Goal: Contribute content: Contribute content

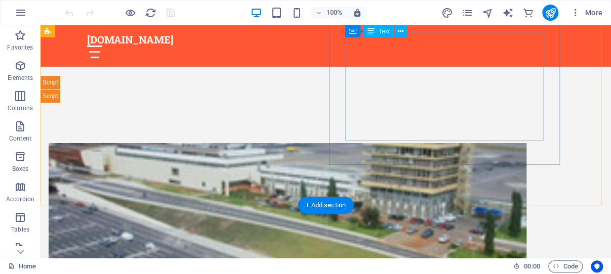
scroll to position [322, 0]
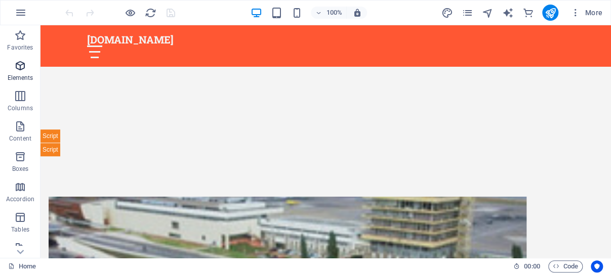
click at [19, 65] on icon "button" at bounding box center [20, 66] width 12 height 12
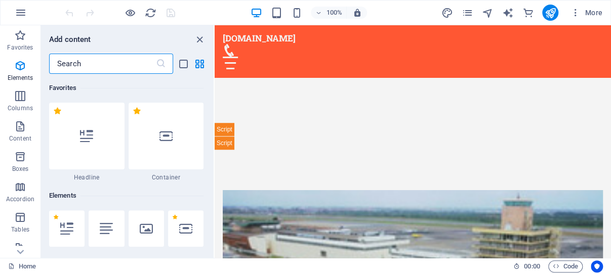
scroll to position [108, 0]
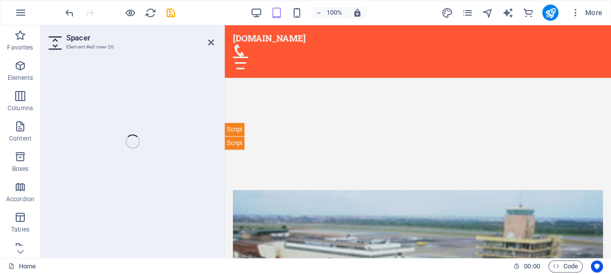
select select "px"
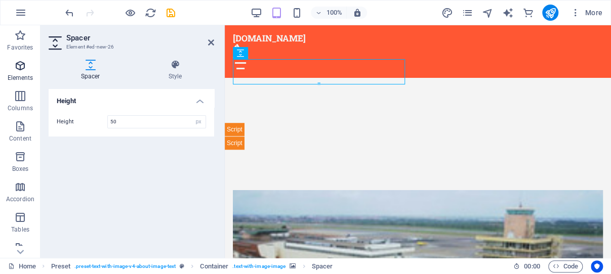
click at [19, 63] on icon "button" at bounding box center [20, 66] width 12 height 12
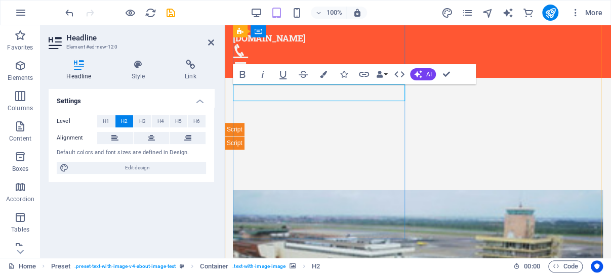
drag, startPoint x: 395, startPoint y: 94, endPoint x: 252, endPoint y: 97, distance: 142.8
click at [151, 140] on icon at bounding box center [151, 138] width 7 height 12
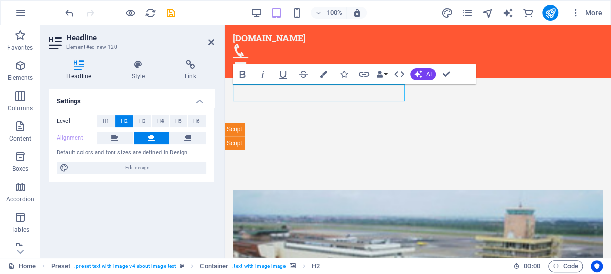
click at [148, 138] on icon at bounding box center [151, 138] width 7 height 12
click at [115, 136] on icon at bounding box center [114, 138] width 7 height 12
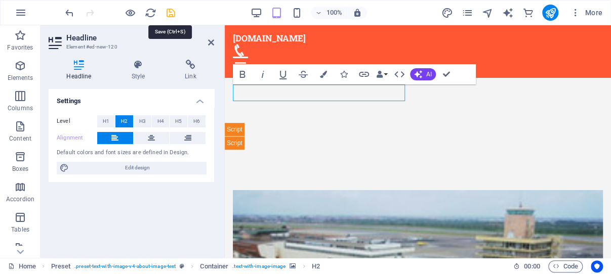
drag, startPoint x: 171, startPoint y: 10, endPoint x: 118, endPoint y: 24, distance: 54.7
click at [171, 10] on icon "save" at bounding box center [171, 13] width 12 height 12
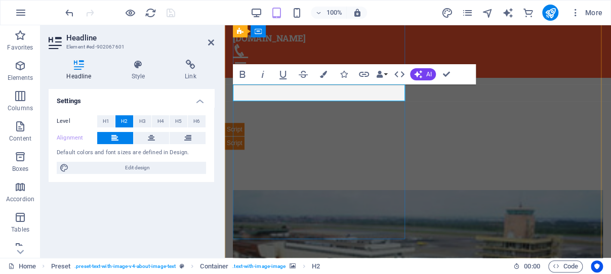
drag, startPoint x: 393, startPoint y: 94, endPoint x: 235, endPoint y: 92, distance: 157.9
click at [152, 136] on icon at bounding box center [151, 138] width 7 height 12
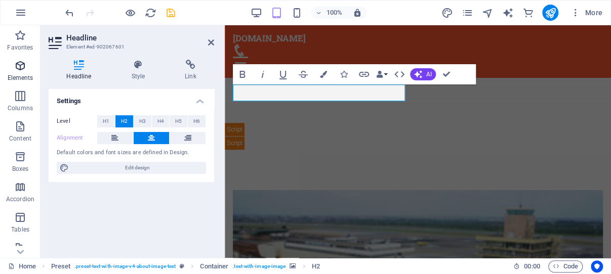
click at [19, 66] on icon "button" at bounding box center [20, 66] width 12 height 12
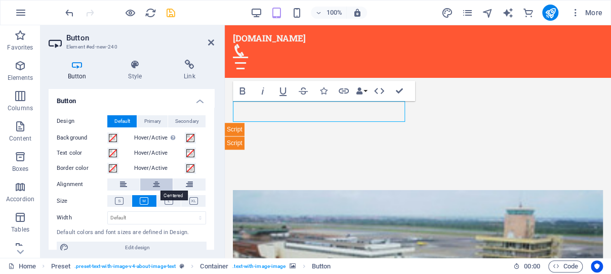
click at [153, 183] on icon at bounding box center [156, 185] width 7 height 12
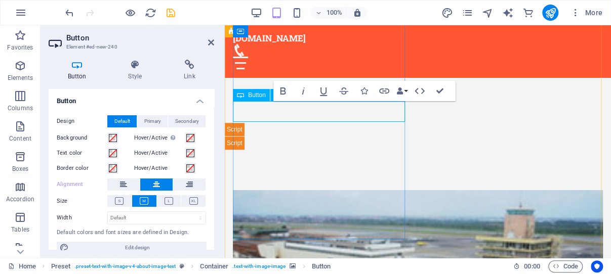
drag, startPoint x: 349, startPoint y: 109, endPoint x: 280, endPoint y: 109, distance: 68.8
drag, startPoint x: 331, startPoint y: 110, endPoint x: 374, endPoint y: 110, distance: 43.5
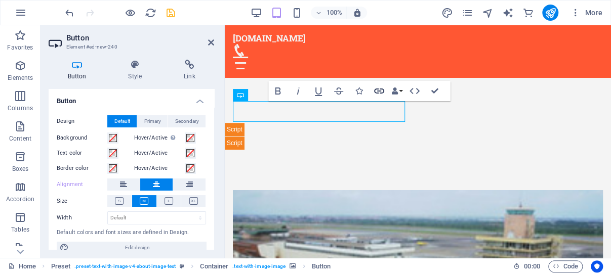
click at [378, 90] on icon "button" at bounding box center [379, 91] width 12 height 12
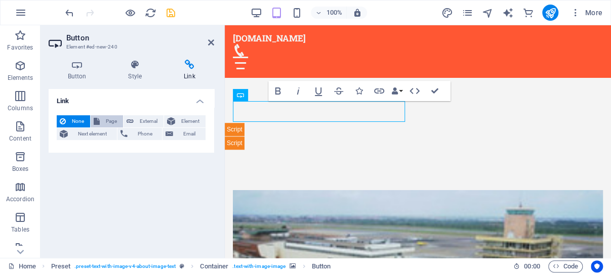
click at [113, 121] on span "Page" at bounding box center [111, 121] width 17 height 12
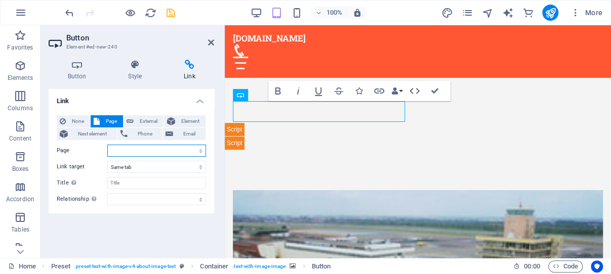
click at [107, 145] on select "Home -- Latest Accra Airport Flight Updates Travel and Flight News Airlines Ope…" at bounding box center [156, 151] width 99 height 12
select select "1"
click option "-- Latest Accra Airport Flight Updates" at bounding box center [0, 0] width 0 height 0
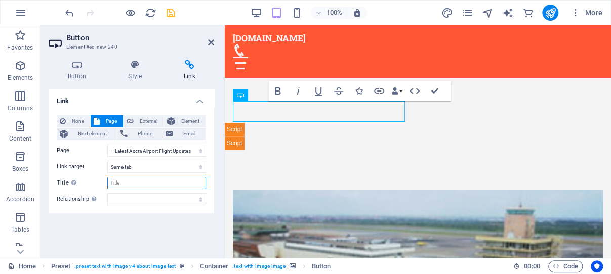
click at [137, 183] on input "Title Additional link description, should not be the same as the link text. The…" at bounding box center [156, 183] width 99 height 12
paste input "✈️ Airline Codes Explained"
type input "✈️ Airline Codes Explained"
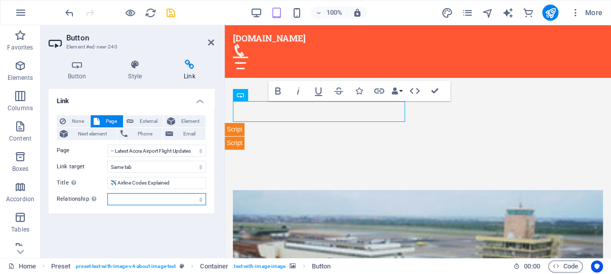
click at [107, 193] on select "alternate author bookmark external help license next nofollow noreferrer noopen…" at bounding box center [156, 199] width 99 height 12
select select "author"
click option "author" at bounding box center [0, 0] width 0 height 0
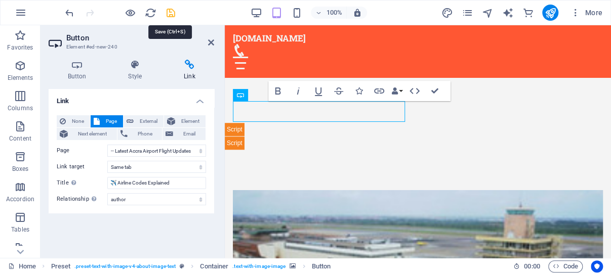
click at [172, 11] on icon "save" at bounding box center [171, 13] width 12 height 12
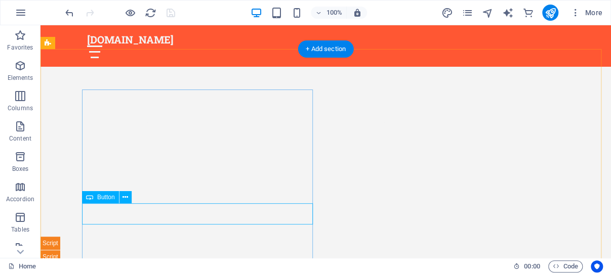
scroll to position [268, 0]
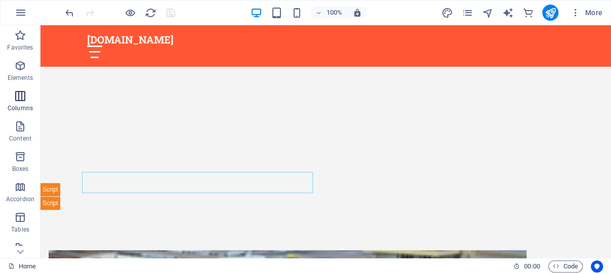
click at [19, 93] on icon "button" at bounding box center [20, 96] width 12 height 12
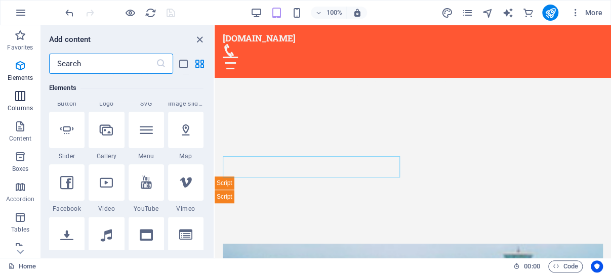
scroll to position [501, 0]
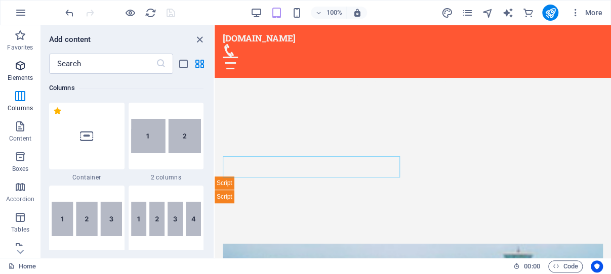
click at [21, 63] on icon "button" at bounding box center [20, 66] width 12 height 12
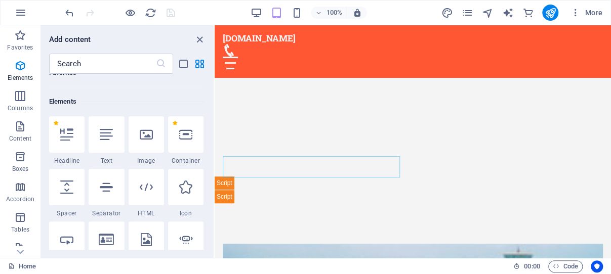
scroll to position [59, 0]
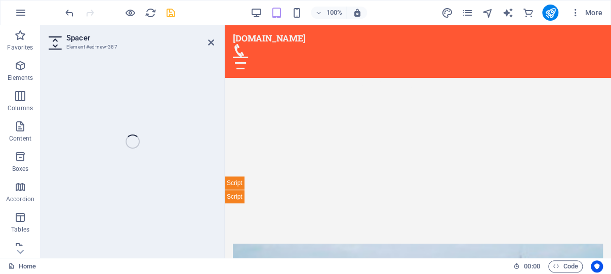
select select "px"
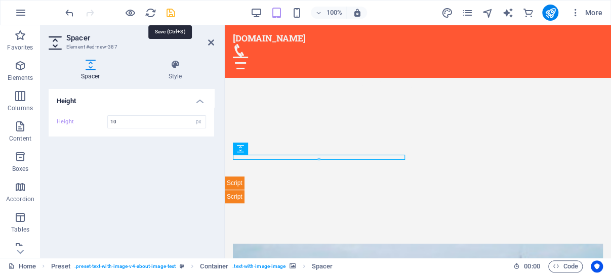
type input "10"
click at [172, 13] on icon "save" at bounding box center [171, 13] width 12 height 12
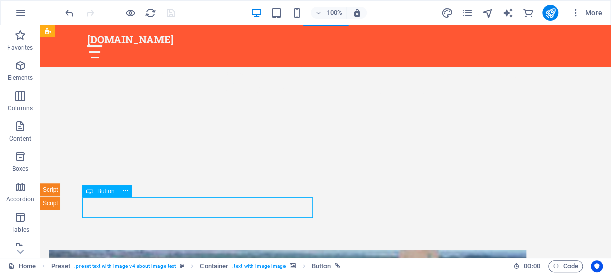
select select "1"
select select
select select "author"
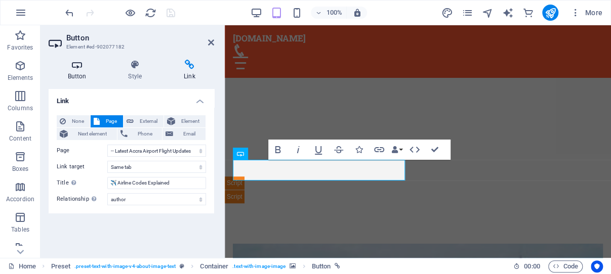
click at [77, 66] on icon at bounding box center [77, 65] width 57 height 10
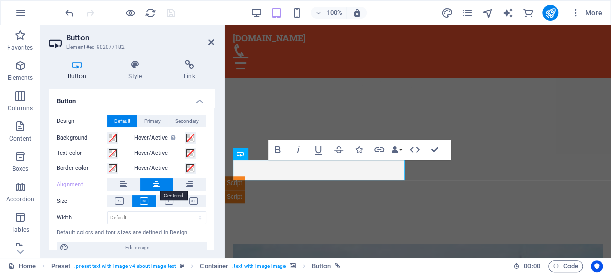
click at [154, 186] on icon at bounding box center [156, 185] width 7 height 12
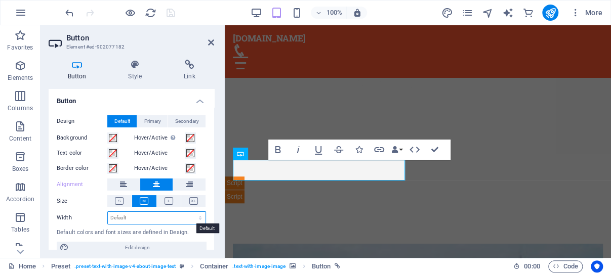
click at [108, 212] on select "Default px rem % em vh vw" at bounding box center [157, 218] width 98 height 12
select select "%"
click option "%" at bounding box center [0, 0] width 0 height 0
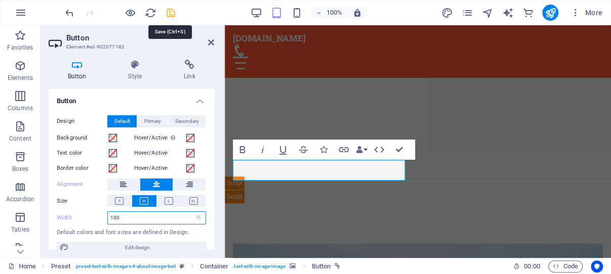
type input "100"
click at [171, 9] on icon "save" at bounding box center [171, 13] width 12 height 12
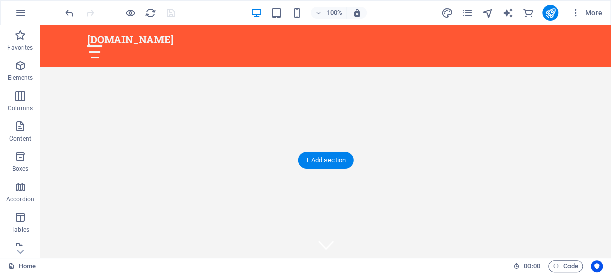
scroll to position [107, 0]
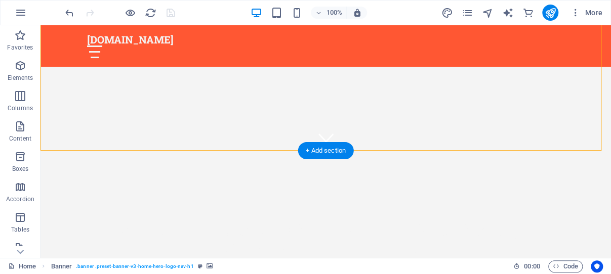
select select "vh"
select select "header"
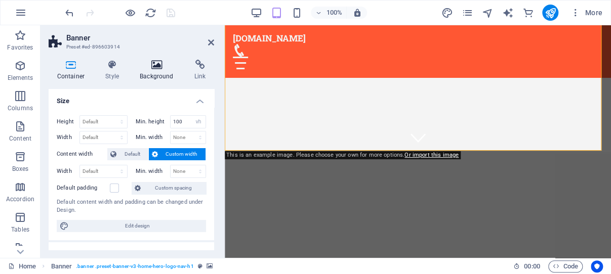
click at [157, 65] on icon at bounding box center [157, 65] width 51 height 10
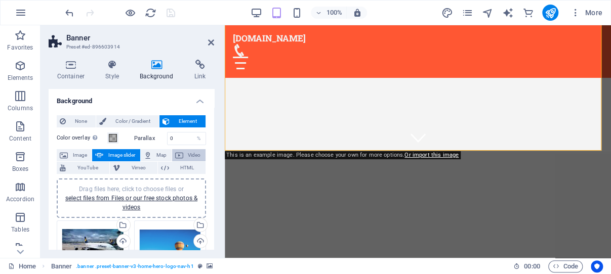
click at [186, 154] on span "Video" at bounding box center [194, 155] width 16 height 12
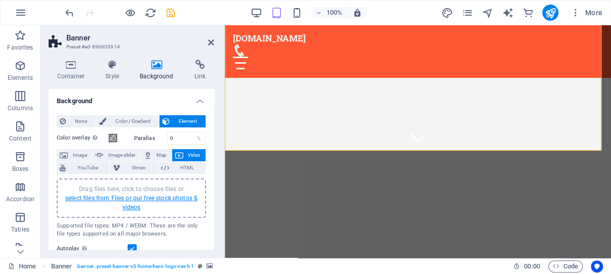
click at [129, 198] on link "select files from Files or our free stock photos & videos" at bounding box center [131, 203] width 132 height 16
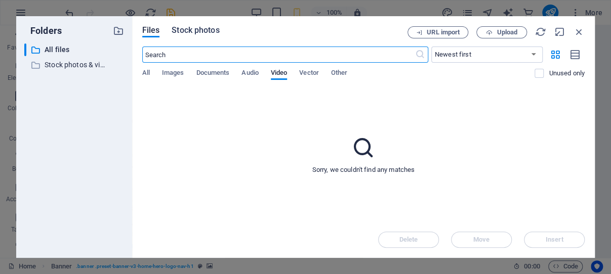
click at [199, 30] on span "Stock photos" at bounding box center [196, 30] width 48 height 12
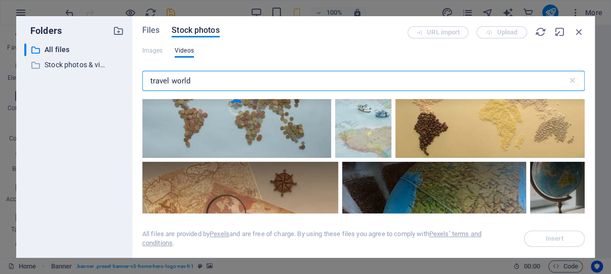
scroll to position [676, 0]
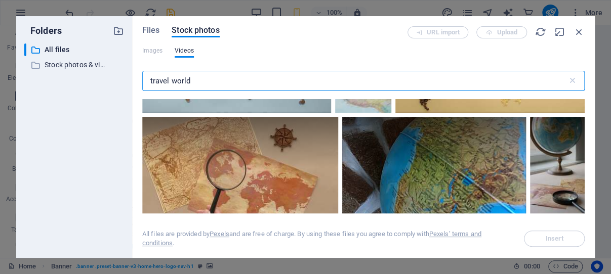
drag, startPoint x: 201, startPoint y: 82, endPoint x: 174, endPoint y: 79, distance: 28.0
click at [174, 79] on input "travel world" at bounding box center [354, 81] width 425 height 20
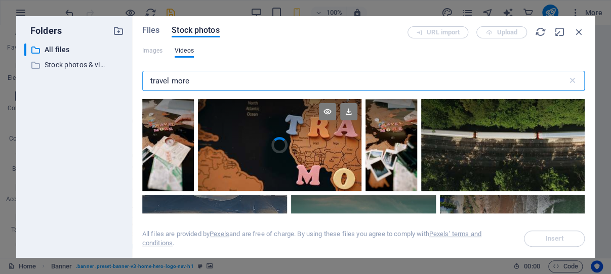
type input "travel more"
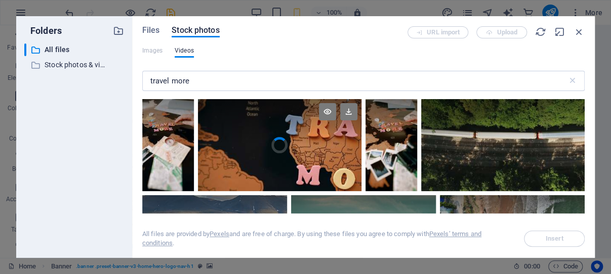
click at [267, 124] on div at bounding box center [280, 122] width 164 height 46
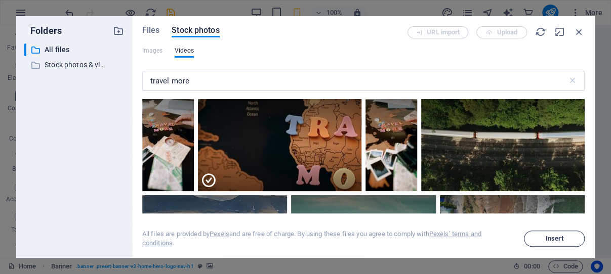
click at [553, 237] on span "Insert" at bounding box center [555, 239] width 18 height 6
click at [342, 110] on icon at bounding box center [348, 111] width 17 height 17
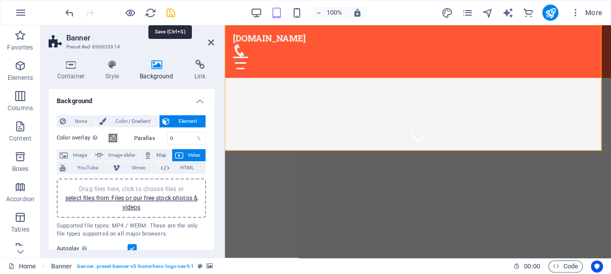
click at [168, 10] on icon "save" at bounding box center [171, 13] width 12 height 12
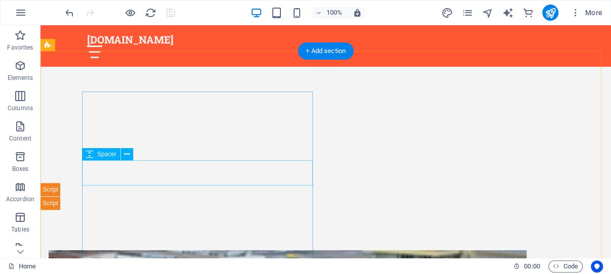
scroll to position [215, 0]
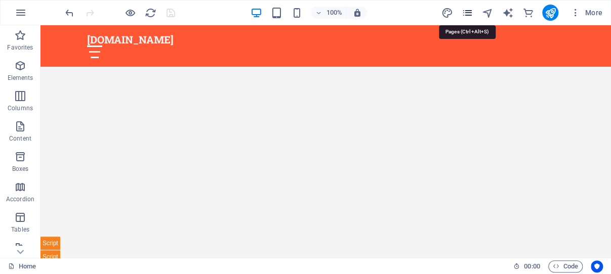
click at [467, 13] on icon "pages" at bounding box center [467, 13] width 12 height 12
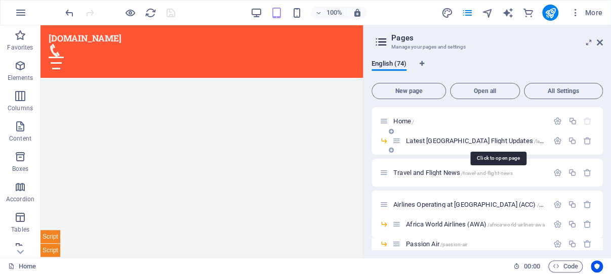
click at [456, 140] on span "Latest [GEOGRAPHIC_DATA] Flight Updates /latest-accra-airport-flight-updates" at bounding box center [508, 141] width 205 height 8
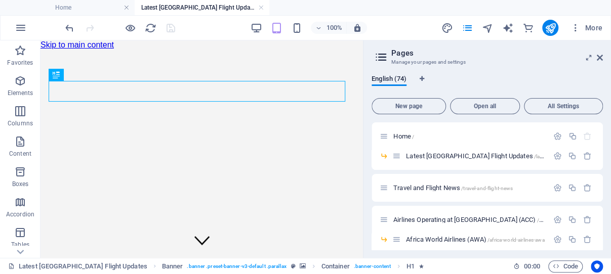
scroll to position [0, 0]
drag, startPoint x: 600, startPoint y: 55, endPoint x: 241, endPoint y: 104, distance: 362.2
click at [600, 55] on icon at bounding box center [600, 58] width 6 height 8
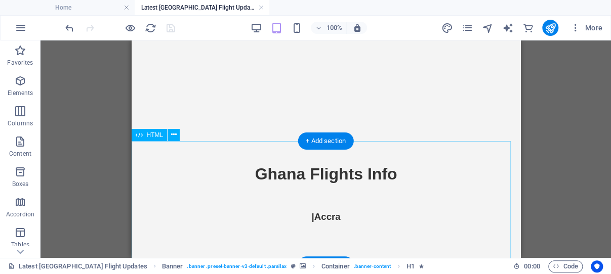
scroll to position [107, 0]
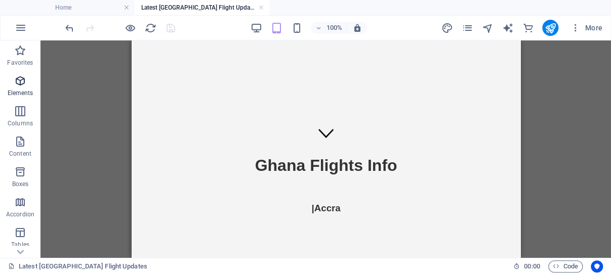
click at [21, 83] on icon "button" at bounding box center [20, 81] width 12 height 12
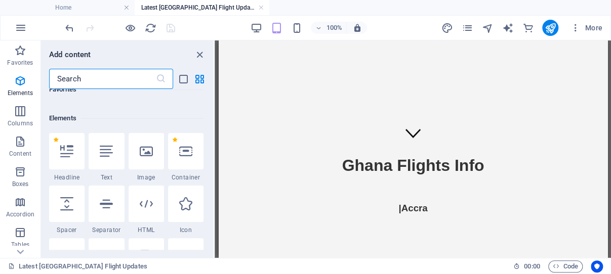
scroll to position [108, 0]
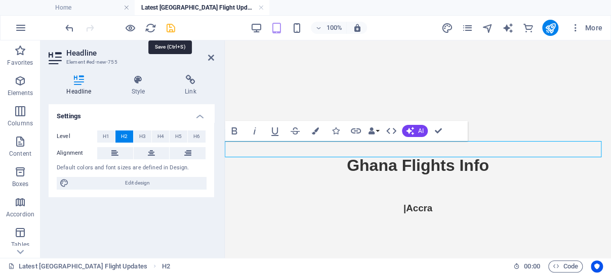
click at [170, 28] on icon "save" at bounding box center [171, 28] width 12 height 12
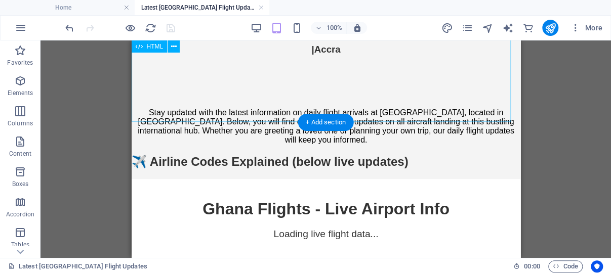
scroll to position [320, 0]
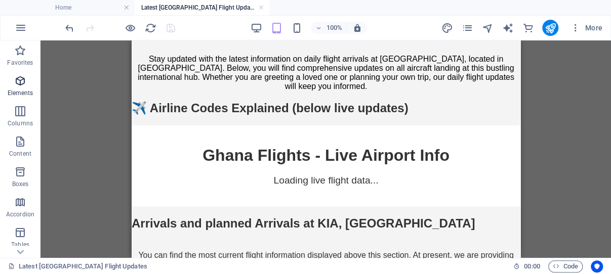
click at [21, 82] on icon "button" at bounding box center [20, 81] width 12 height 12
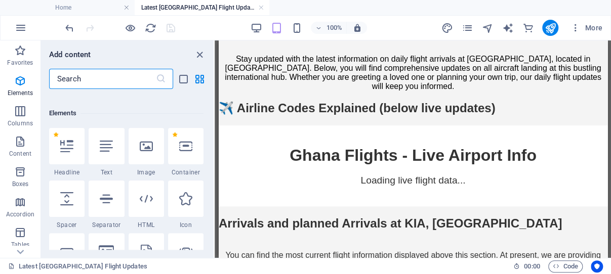
scroll to position [108, 0]
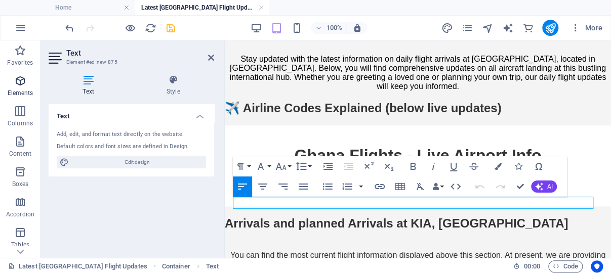
click at [19, 82] on icon "button" at bounding box center [20, 81] width 12 height 12
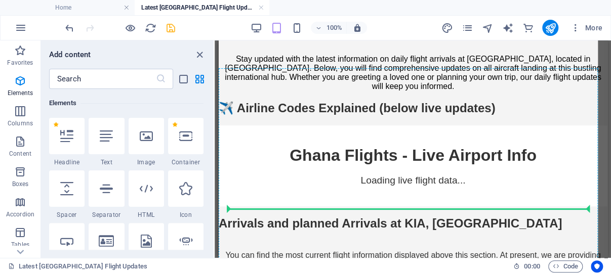
select select "px"
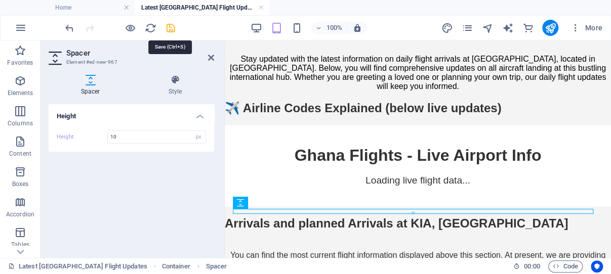
type input "10"
click at [169, 29] on icon "save" at bounding box center [171, 28] width 12 height 12
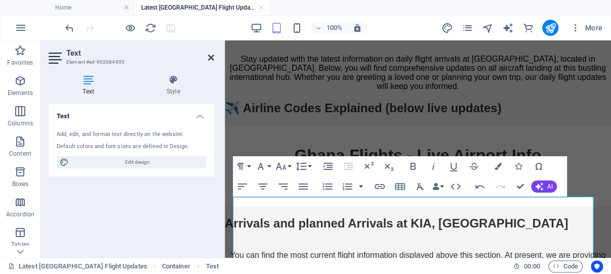
click at [212, 56] on icon at bounding box center [211, 58] width 6 height 8
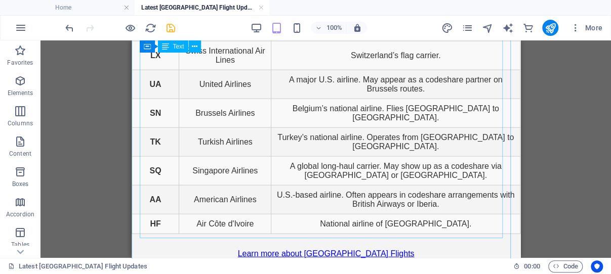
scroll to position [1045, 0]
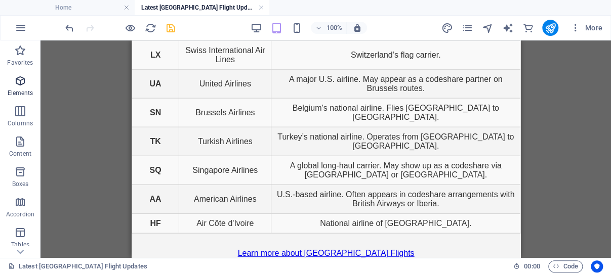
click at [21, 78] on icon "button" at bounding box center [20, 81] width 12 height 12
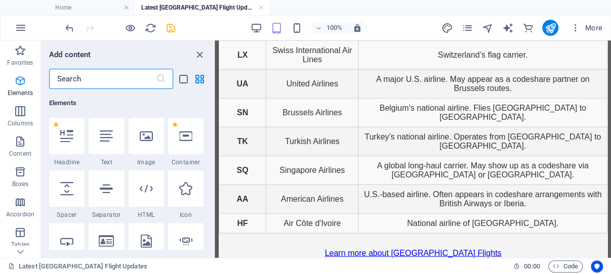
scroll to position [108, 0]
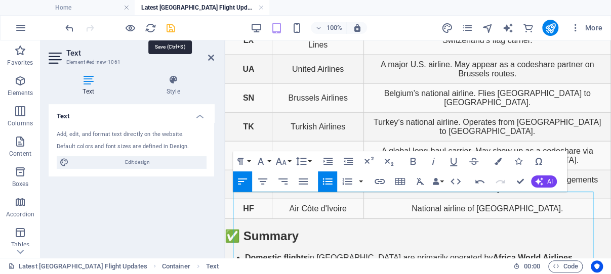
click at [172, 27] on icon "save" at bounding box center [171, 28] width 12 height 12
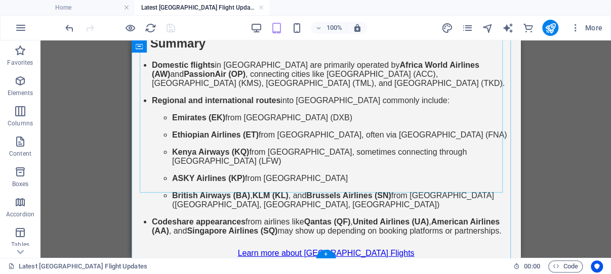
scroll to position [1294, 0]
click at [19, 78] on icon "button" at bounding box center [20, 81] width 12 height 12
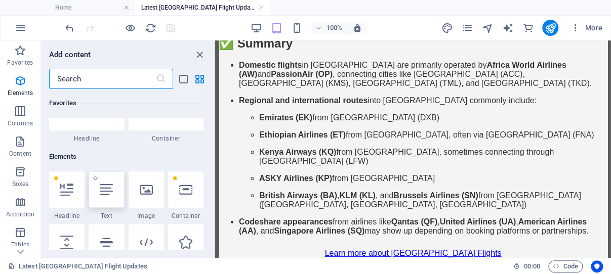
scroll to position [108, 0]
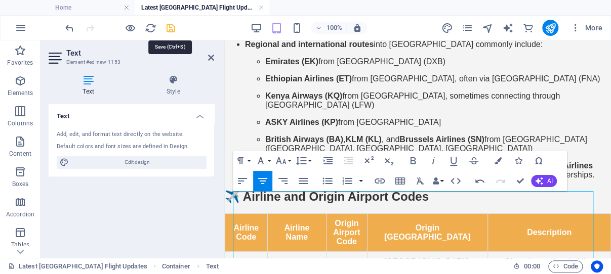
click at [168, 26] on icon "save" at bounding box center [171, 28] width 12 height 12
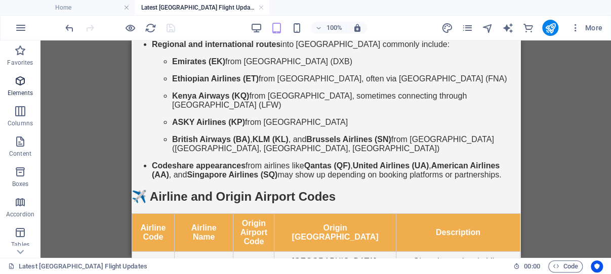
click at [21, 79] on icon "button" at bounding box center [20, 81] width 12 height 12
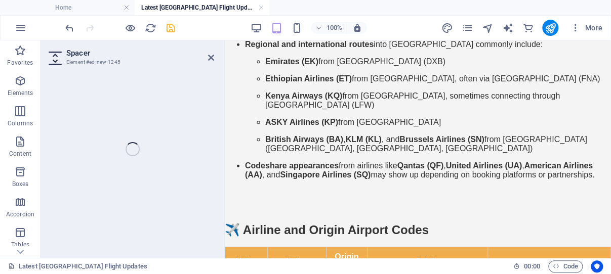
select select "px"
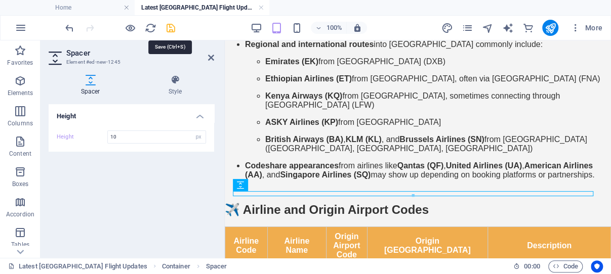
type input "10"
click at [171, 28] on icon "save" at bounding box center [171, 28] width 12 height 12
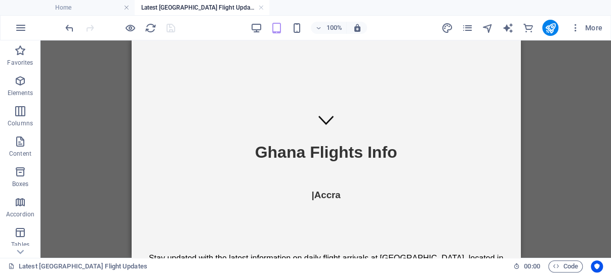
scroll to position [109, 0]
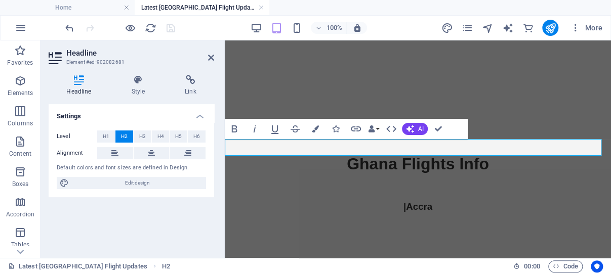
click at [210, 56] on icon at bounding box center [211, 58] width 6 height 8
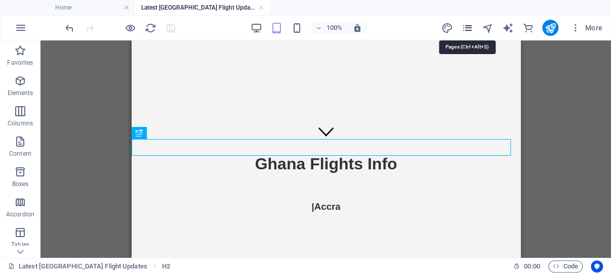
click at [467, 27] on icon "pages" at bounding box center [467, 28] width 12 height 12
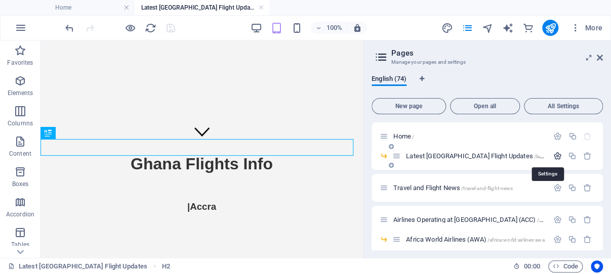
click at [553, 154] on icon "button" at bounding box center [557, 156] width 9 height 9
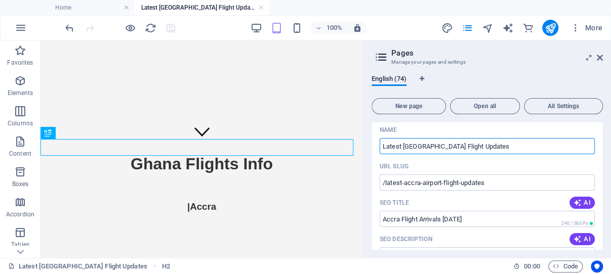
scroll to position [97, 0]
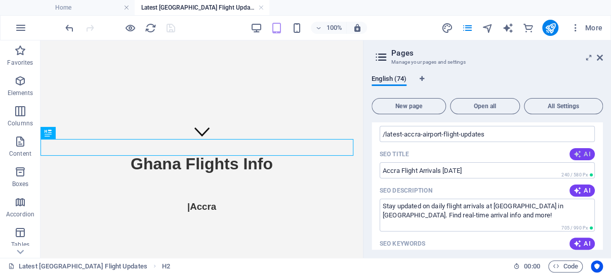
click at [574, 151] on icon "button" at bounding box center [578, 154] width 8 height 8
type input "Accra Flight Updates Daily"
click at [574, 189] on icon "button" at bounding box center [578, 191] width 8 height 8
type textarea "Stay updated with daily flight arrivals at [GEOGRAPHIC_DATA]. Get real-time inf…"
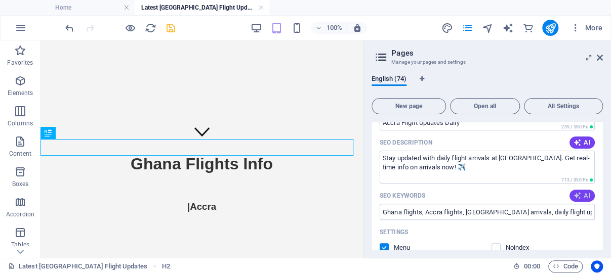
click at [574, 200] on span "AI" at bounding box center [582, 196] width 17 height 8
type input "Ghana flights, Accra flight arrivals, [GEOGRAPHIC_DATA], domestic flights [GEOG…"
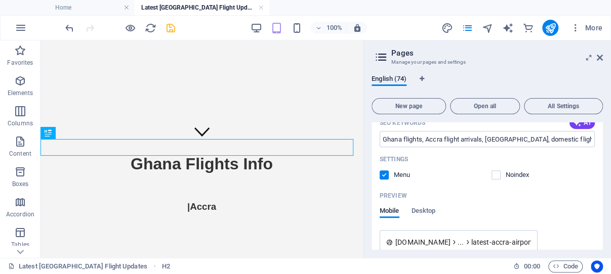
scroll to position [241, 0]
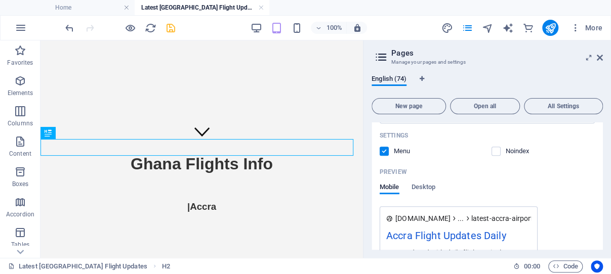
click at [170, 26] on icon "save" at bounding box center [171, 28] width 12 height 12
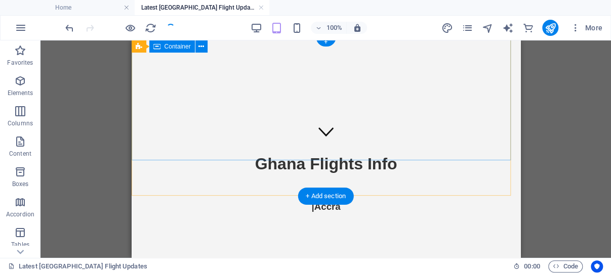
scroll to position [2, 0]
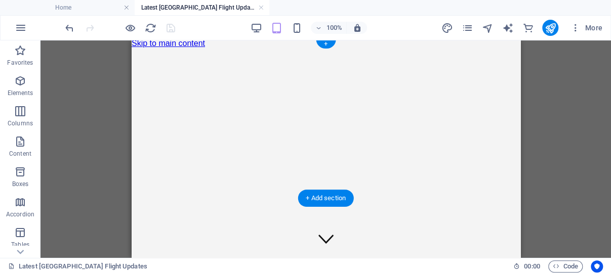
click at [144, 48] on figure at bounding box center [325, 48] width 389 height 0
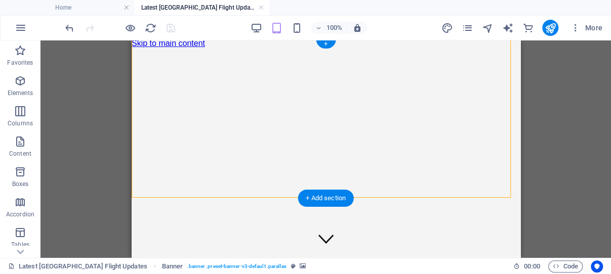
drag, startPoint x: 144, startPoint y: 189, endPoint x: 302, endPoint y: 206, distance: 158.8
click at [144, 48] on figure at bounding box center [325, 48] width 389 height 0
select select "vh"
select select "%"
select select "px"
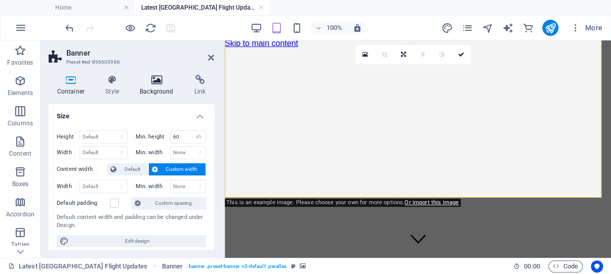
click at [154, 80] on icon at bounding box center [157, 80] width 51 height 10
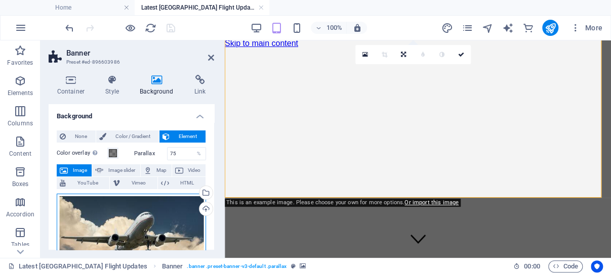
click at [132, 214] on div "Drag files here, click to choose files or select files from Files or our free s…" at bounding box center [131, 250] width 149 height 113
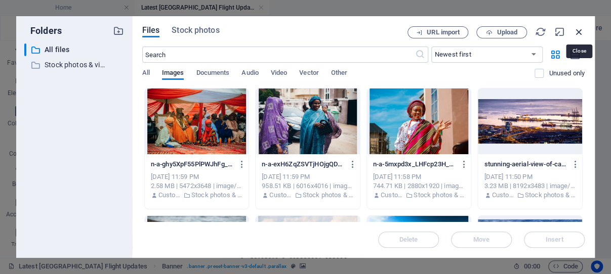
click at [580, 30] on icon "button" at bounding box center [579, 31] width 11 height 11
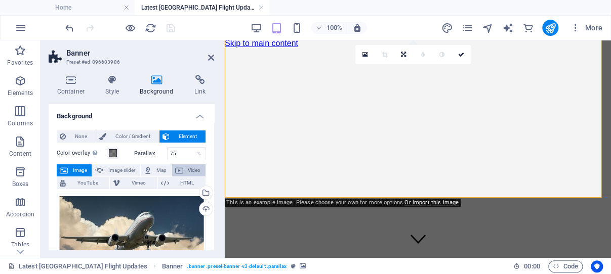
click at [186, 169] on span "Video" at bounding box center [194, 171] width 16 height 12
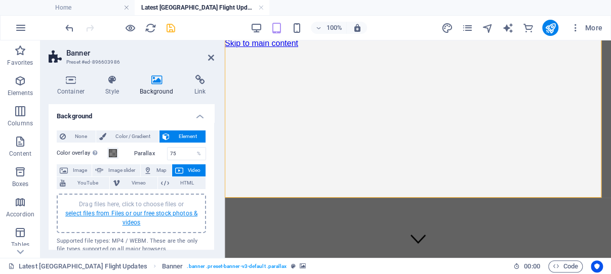
click at [122, 214] on link "select files from Files or our free stock photos & videos" at bounding box center [131, 218] width 132 height 16
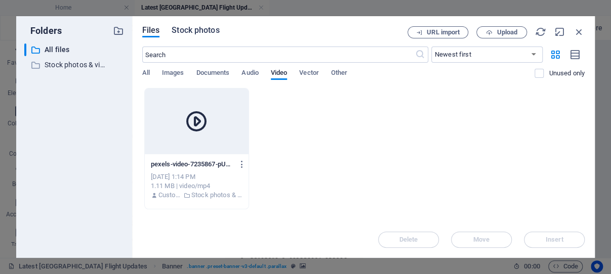
click at [205, 30] on span "Stock photos" at bounding box center [196, 30] width 48 height 12
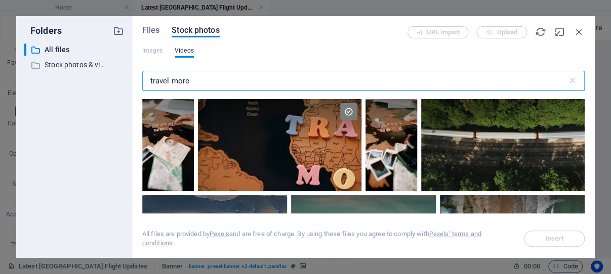
drag, startPoint x: 217, startPoint y: 78, endPoint x: 150, endPoint y: 81, distance: 66.9
click at [150, 81] on input "travel more" at bounding box center [354, 81] width 425 height 20
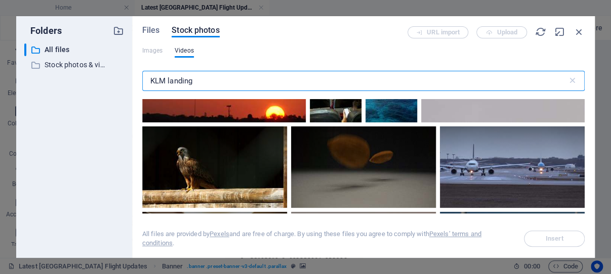
scroll to position [241, 0]
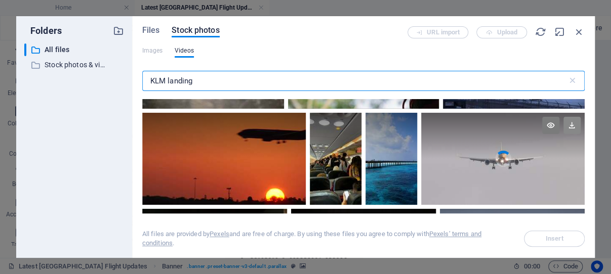
type input "KLM landing"
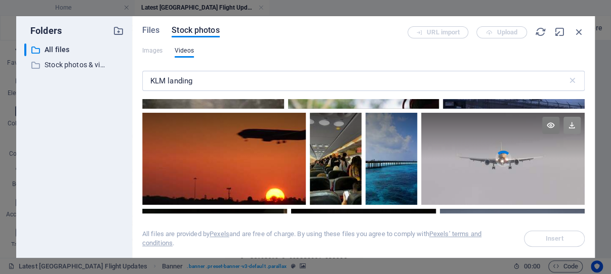
click at [563, 118] on icon at bounding box center [571, 125] width 17 height 17
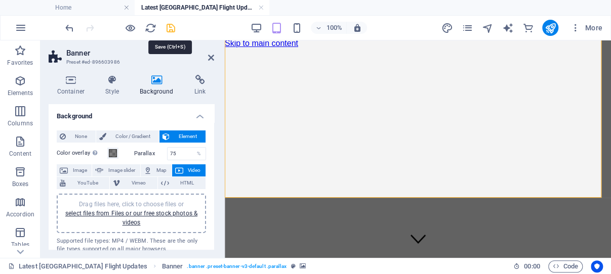
click at [169, 25] on icon "save" at bounding box center [171, 28] width 12 height 12
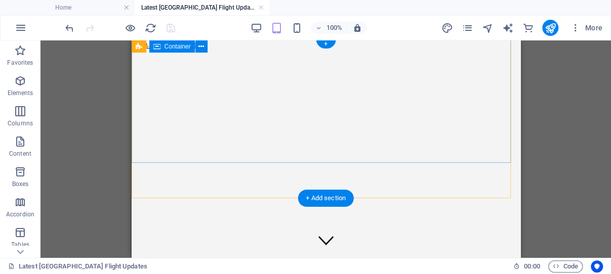
scroll to position [0, 0]
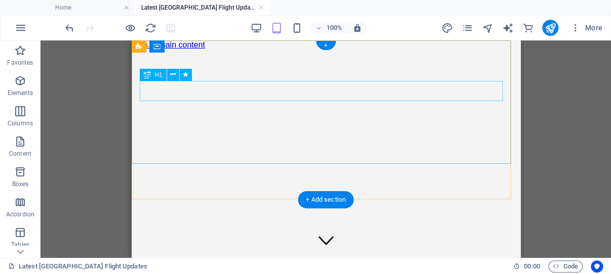
click at [371, 264] on div "Ghana Flights Info" at bounding box center [325, 273] width 389 height 19
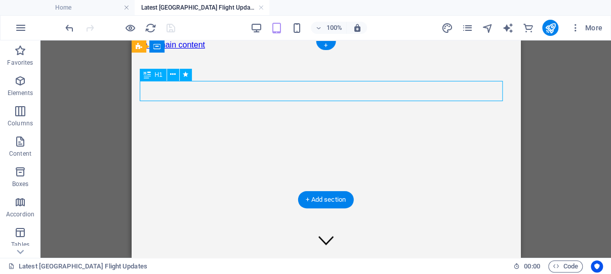
click at [371, 264] on div "Ghana Flights Info" at bounding box center [325, 273] width 389 height 19
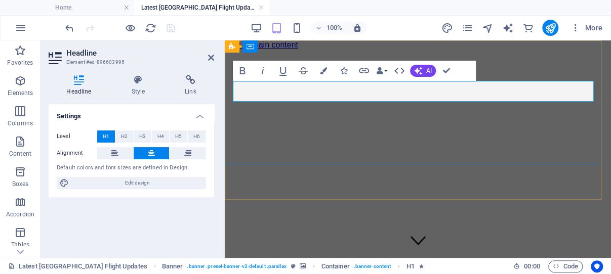
click at [458, 258] on h1 "Ghana Flights Info" at bounding box center [418, 267] width 386 height 19
click at [420, 264] on span "Ghana Flights Info Arrival Updates" at bounding box center [418, 273] width 266 height 18
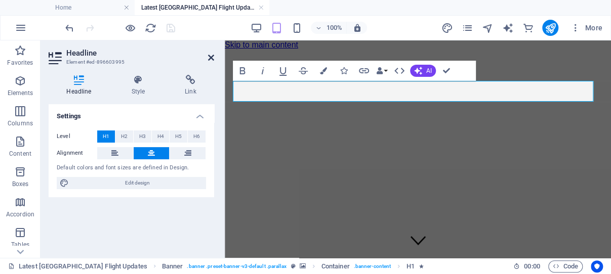
click at [211, 57] on icon at bounding box center [211, 58] width 6 height 8
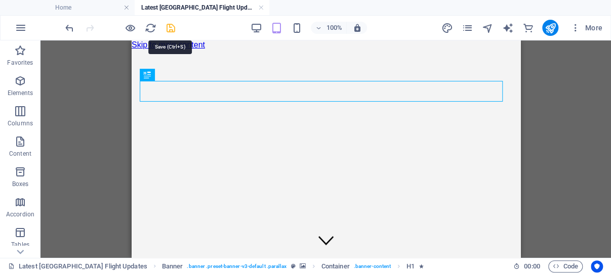
click at [169, 25] on icon "save" at bounding box center [171, 28] width 12 height 12
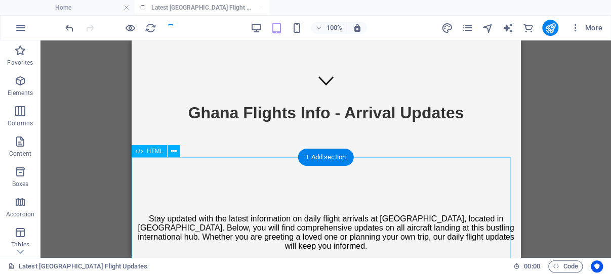
scroll to position [107, 0]
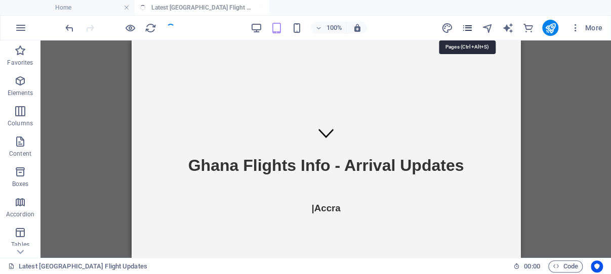
click at [467, 27] on icon "pages" at bounding box center [467, 28] width 12 height 12
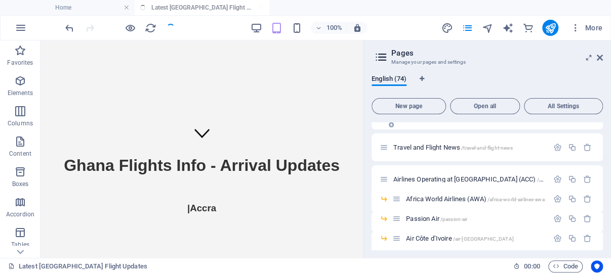
scroll to position [48, 0]
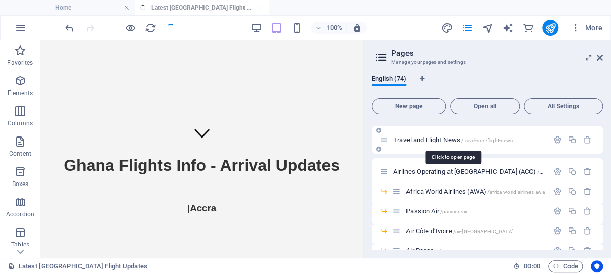
click at [433, 140] on span "Travel and Flight News /travel-and-flight-news" at bounding box center [452, 140] width 119 height 8
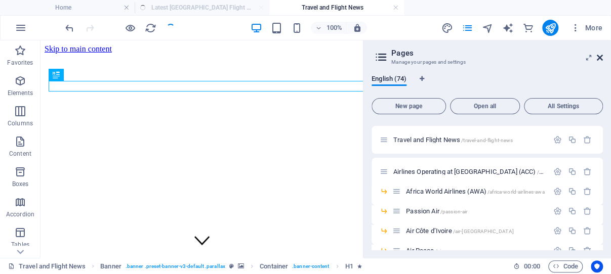
scroll to position [0, 0]
drag, startPoint x: 600, startPoint y: 57, endPoint x: 138, endPoint y: 106, distance: 464.7
click at [600, 57] on icon at bounding box center [600, 58] width 6 height 8
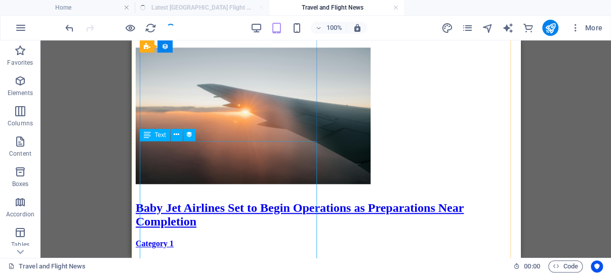
scroll to position [376, 0]
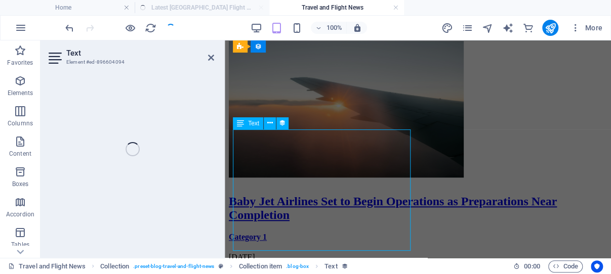
select select "description"
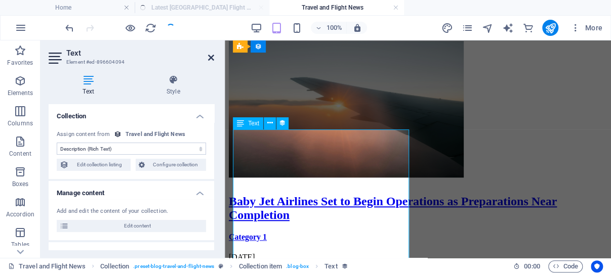
click at [212, 56] on icon at bounding box center [211, 58] width 6 height 8
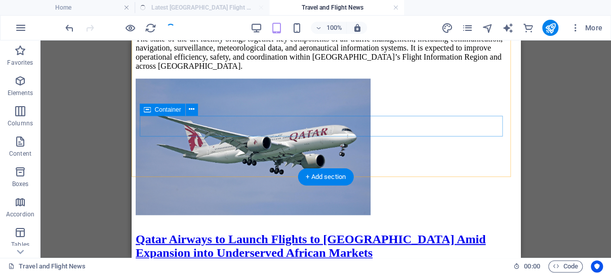
scroll to position [1234, 0]
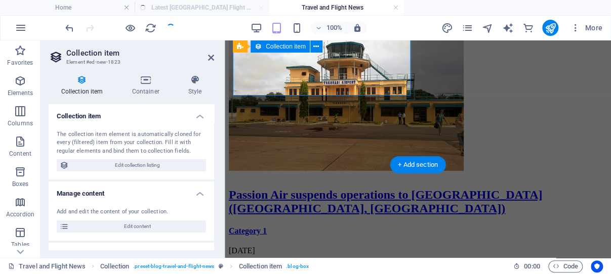
scroll to position [1246, 0]
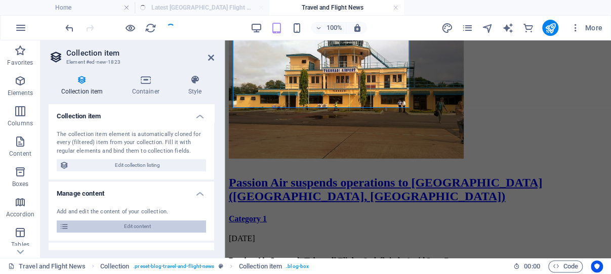
click at [125, 226] on span "Edit content" at bounding box center [137, 227] width 131 height 12
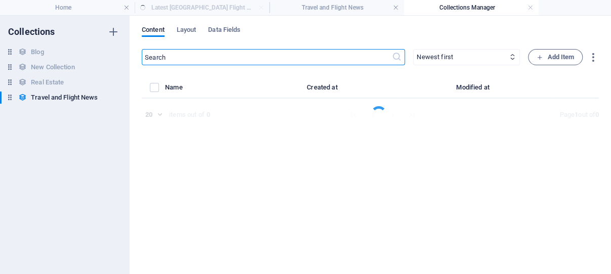
select select "Category 1"
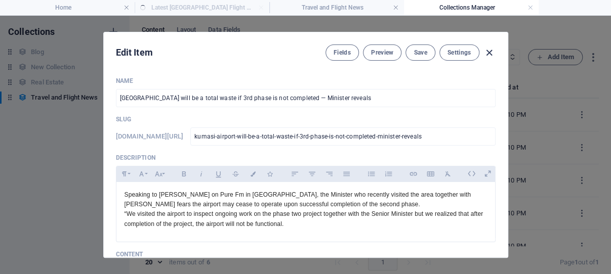
click at [485, 51] on icon "button" at bounding box center [489, 53] width 12 height 12
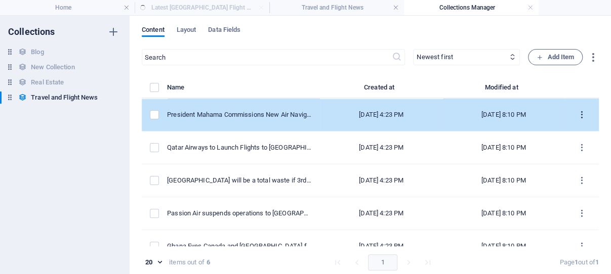
click at [577, 113] on icon "items list" at bounding box center [582, 115] width 10 height 10
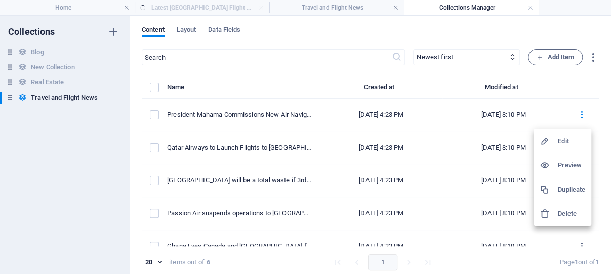
click at [565, 189] on h6 "Duplicate" at bounding box center [571, 190] width 27 height 12
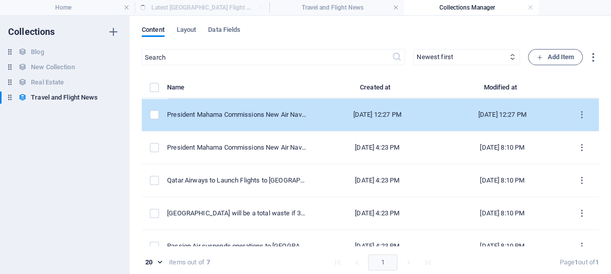
click at [281, 113] on td "President Mahama Commissions New Air Navigation Services Centre at [GEOGRAPHIC_…" at bounding box center [241, 115] width 148 height 33
select select "Category 1"
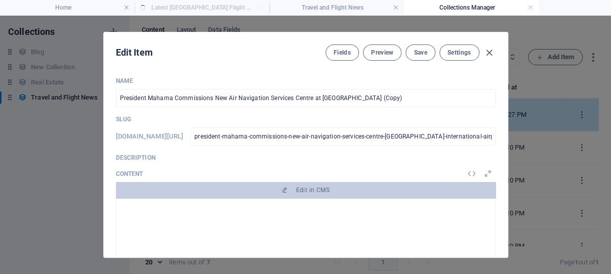
click at [281, 113] on td "President Mahama Commissions New Air Navigation Services Centre at [GEOGRAPHIC_…" at bounding box center [241, 115] width 148 height 33
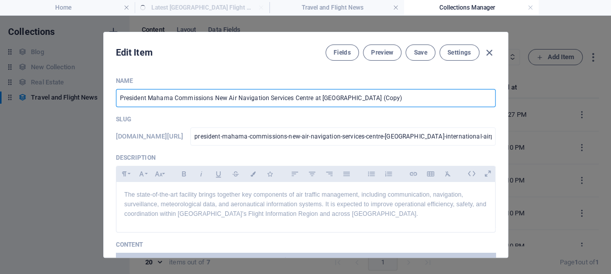
drag, startPoint x: 416, startPoint y: 97, endPoint x: 109, endPoint y: 91, distance: 306.3
click at [116, 91] on input "President Mahama Commissions New Air Navigation Services Centre at [GEOGRAPHIC_…" at bounding box center [306, 98] width 380 height 18
paste input "Fly to [GEOGRAPHIC_DATA] & Discover the Soul of [GEOGRAPHIC_DATA]"
type input "Fly to [GEOGRAPHIC_DATA] & Discover the Soul of [GEOGRAPHIC_DATA]"
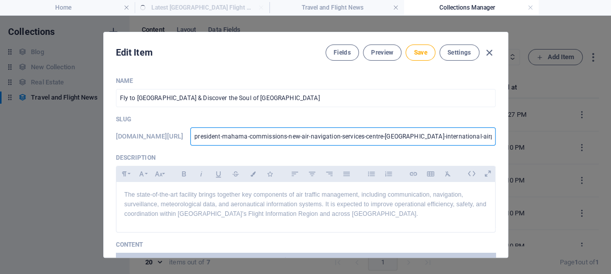
click at [440, 135] on input "president-mahama-commissions-new-air-navigation-services-centre-[GEOGRAPHIC_DAT…" at bounding box center [342, 137] width 305 height 18
type input "president-mahama-commissions-new-air-navigation-services-cntre-[GEOGRAPHIC_DATA…"
type input "president-mahama-commissions-new-air-navigation-services-ntre-[GEOGRAPHIC_DATA]…"
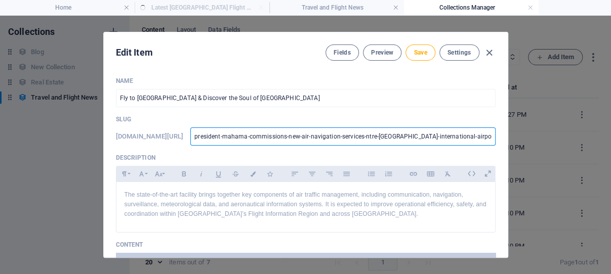
type input "president-mahama-commissions-new-air-navigation-servicesntre-[GEOGRAPHIC_DATA]-…"
type input "president-mahama-commissions-new-air-navigation-servicesnre-[GEOGRAPHIC_DATA]-i…"
click at [439, 135] on input "president-mahama-commissions-new-air-navigation-servicesnre-[GEOGRAPHIC_DATA]-i…" at bounding box center [342, 137] width 305 height 18
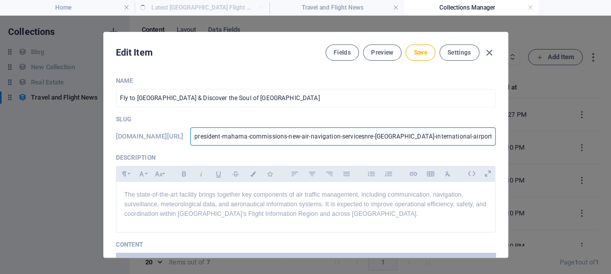
type input "president-mahama-commissions-new-air-navigation-servicesre-[GEOGRAPHIC_DATA]-in…"
type input "president-mahama-commissions-new-air-navigation-servicere-[GEOGRAPHIC_DATA]-int…"
type input "president-mahama-commissions-new-air-navigation-servicre-at-kotoka-internationa…"
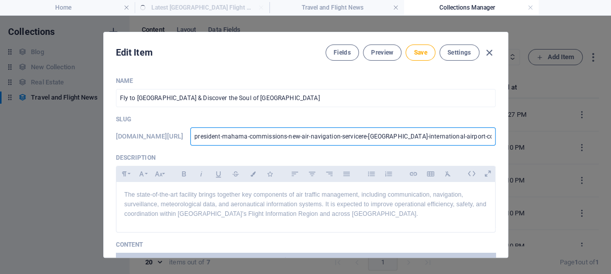
type input "president-mahama-commissions-new-air-navigation-servicre-at-kotoka-internationa…"
type input "president-mahama-commissions-new-air-navigation-servire-at-kotoka-international…"
type input "president-mahama-commissions-new-air-navigation-servre-[GEOGRAPHIC_DATA]-airpor…"
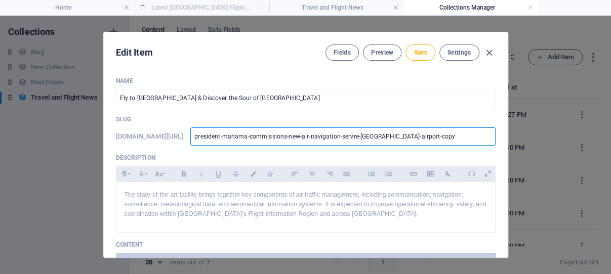
type input "president-mahama-commissions-new-air-navigation-[GEOGRAPHIC_DATA]-copy"
type input "president-mahama-commissions-new-air-navigation-sere-[GEOGRAPHIC_DATA]-internat…"
type input "president-mahama-commissions-new-air-navigation-sere-at-kooka-international-air…"
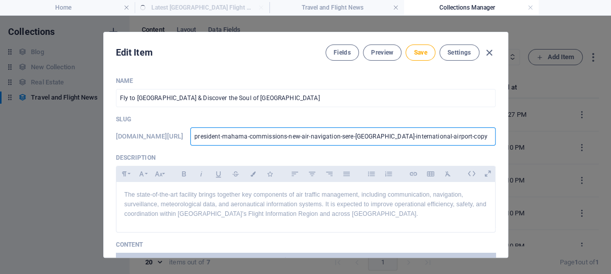
type input "president-mahama-commissions-new-air-navigation-sere-at-kooka-international-air…"
type input "president-mahama-commissions-new-air-navigation-sere-at-koka-international-airp…"
type input "president-mahama-commissions-new-air-navigation-sere-at-oka-international-airpo…"
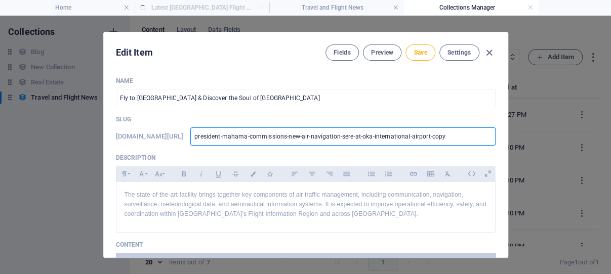
type input "president-mahama-commissions-new-air-navigation-sere-atoka-international-airpor…"
type input "president-mahama-commissions-new-air-navigation-sere-ata-international-airport-…"
type input "president-mahama-commissions-new-air-navigation-sere-atinternational-airport-co…"
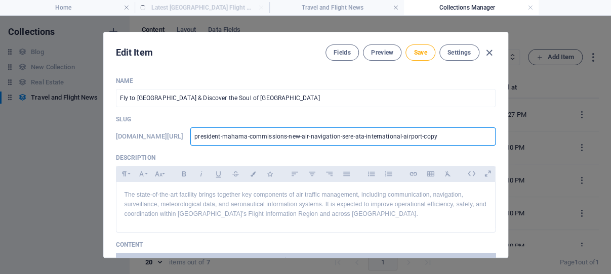
type input "president-mahama-commissions-new-air-navigation-sere-atinternational-airport-co…"
type input "president-mahama-commissions-new-air-navigation-sereinternational-airport-copy"
type input "president-mahama-commissions-new-air-nainternational-airport-copy"
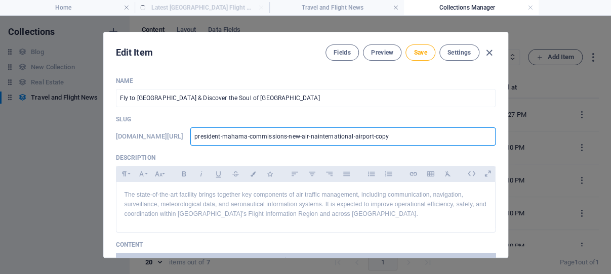
type input "president-mahama-commissions-ninternational-airport-copy"
type input "president-mahama-commissinternational-airport-copy"
drag, startPoint x: 439, startPoint y: 135, endPoint x: 343, endPoint y: 135, distance: 95.7
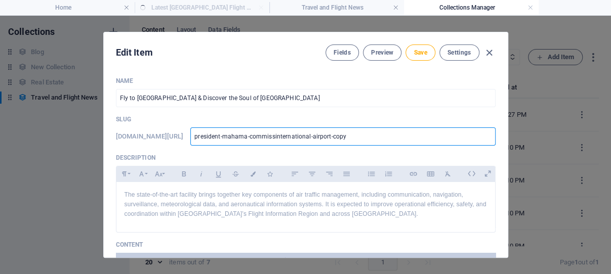
click at [343, 135] on input "president-mahama-commissinternational-airport-copy" at bounding box center [342, 137] width 305 height 18
type input "president-mahama-commisinternational-airport-copy"
type input "president-mahama-commiinternational-airport-copy"
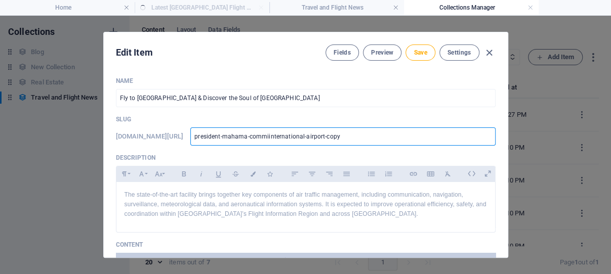
type input "president-mahama-comminternational-airport-copy"
type input "president-mahama-cominternational-airport-copy"
type input "president-mahama-cointernational-airport-copy"
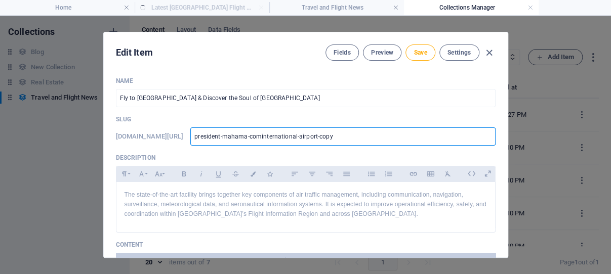
type input "president-mahama-cointernational-airport-copy"
type input "president-mahama-cinternational-airport-copy"
type input "president-mahama-international-airport-copy"
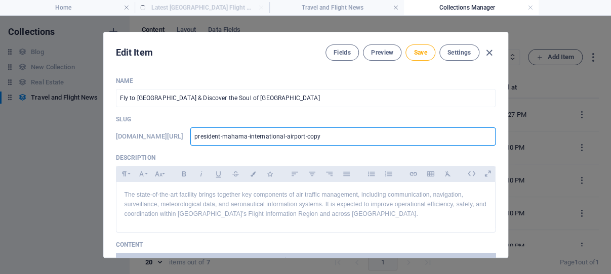
type input "president-mahamainternational-airport-copy"
drag, startPoint x: 396, startPoint y: 136, endPoint x: 261, endPoint y: 132, distance: 134.7
click at [261, 132] on input "president-mahamainternational-airport-copy" at bounding box center [342, 137] width 305 height 18
paste input "Fly to [GEOGRAPHIC_DATA] & Discover the Soul of [GEOGRAPHIC_DATA]"
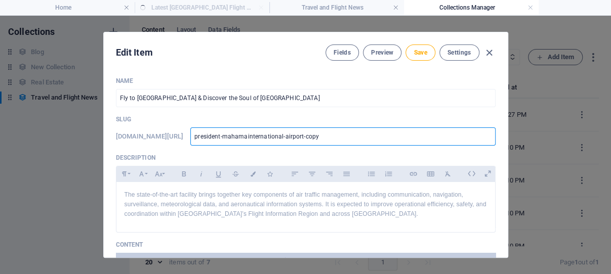
type input "Fly to [GEOGRAPHIC_DATA] & Discover the Soul of [GEOGRAPHIC_DATA]"
type input "fly-to-[GEOGRAPHIC_DATA]-discover-the-soul-of-west-[GEOGRAPHIC_DATA]"
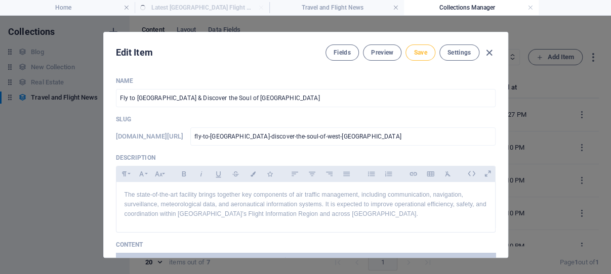
click at [417, 52] on span "Save" at bounding box center [420, 53] width 13 height 8
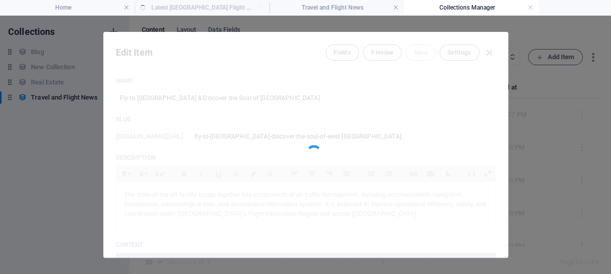
type input "fly-to-[GEOGRAPHIC_DATA]-discover-the-soul-of-west-[GEOGRAPHIC_DATA]"
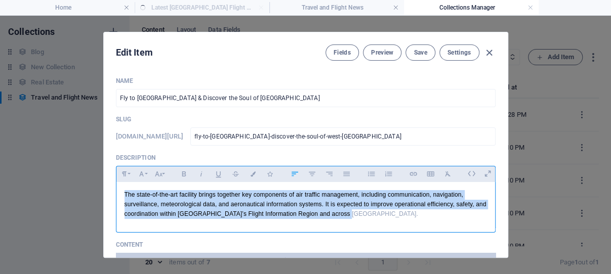
drag, startPoint x: 415, startPoint y: 230, endPoint x: 117, endPoint y: 209, distance: 298.4
click at [117, 209] on div "The state-of-the-art facility brings together key components of air traffic man…" at bounding box center [305, 205] width 379 height 46
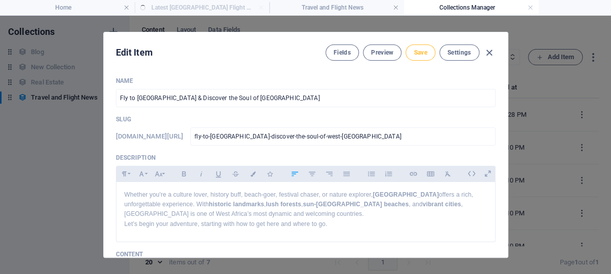
click at [416, 50] on span "Save" at bounding box center [420, 53] width 13 height 8
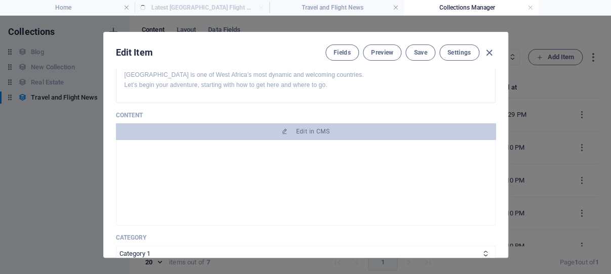
scroll to position [174, 0]
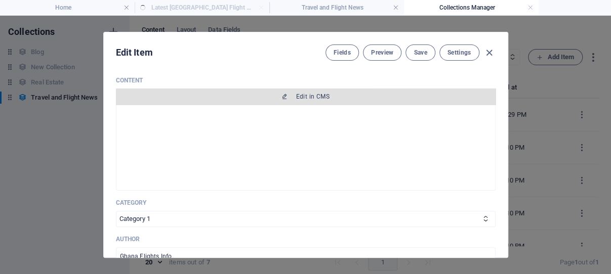
click at [308, 101] on span "Edit in CMS" at bounding box center [312, 97] width 33 height 8
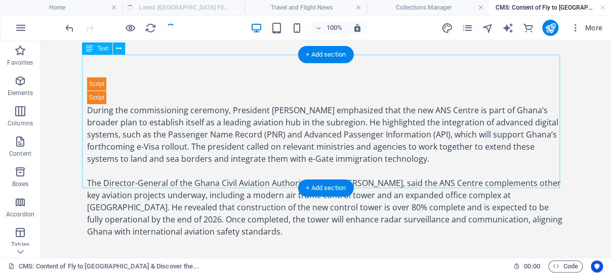
scroll to position [54, 0]
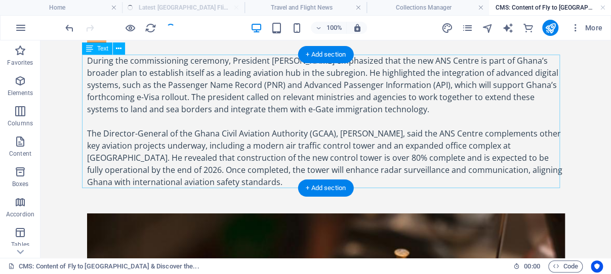
click at [252, 143] on div "During the commissioning ceremony, President [PERSON_NAME] emphasized that the …" at bounding box center [326, 122] width 478 height 134
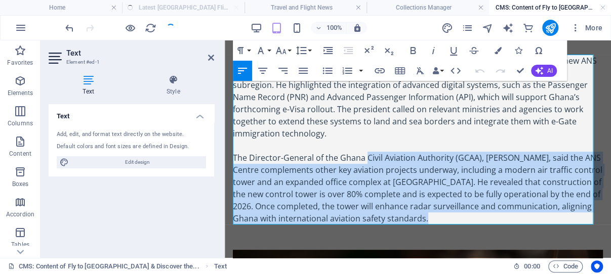
scroll to position [0, 0]
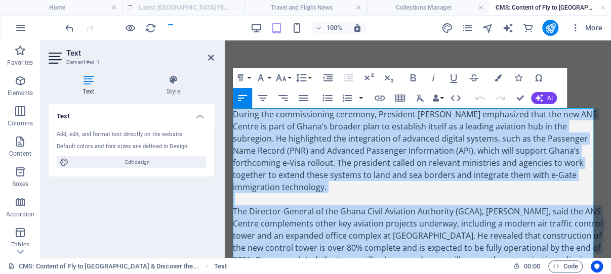
drag, startPoint x: 460, startPoint y: 217, endPoint x: 232, endPoint y: 112, distance: 250.5
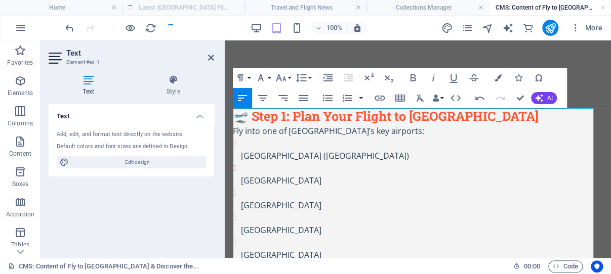
click at [376, 158] on p "[GEOGRAPHIC_DATA] ([GEOGRAPHIC_DATA])" at bounding box center [422, 156] width 362 height 12
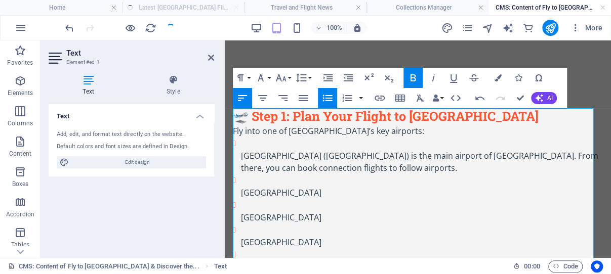
click at [399, 167] on p "[GEOGRAPHIC_DATA] ([GEOGRAPHIC_DATA]) is the main airport of [GEOGRAPHIC_DATA].…" at bounding box center [422, 162] width 362 height 24
click at [362, 191] on p "[GEOGRAPHIC_DATA]" at bounding box center [422, 193] width 362 height 12
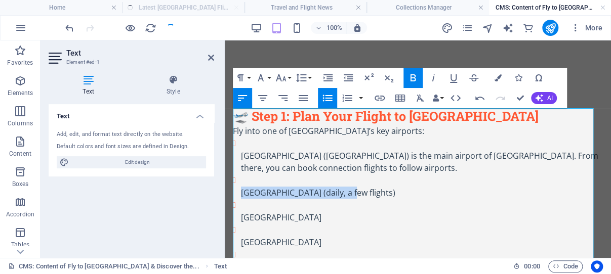
drag, startPoint x: 350, startPoint y: 192, endPoint x: 428, endPoint y: 192, distance: 78.5
click at [428, 192] on p "[GEOGRAPHIC_DATA] (daily, a few flights)" at bounding box center [422, 193] width 362 height 12
copy strong "[GEOGRAPHIC_DATA]"
click at [327, 218] on p "[GEOGRAPHIC_DATA]" at bounding box center [422, 218] width 362 height 12
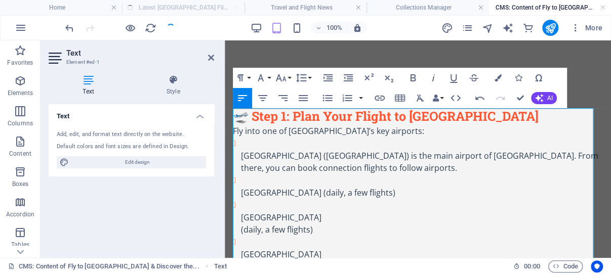
click at [240, 228] on ul "[GEOGRAPHIC_DATA] ([GEOGRAPHIC_DATA]) is the main airport of [GEOGRAPHIC_DATA].…" at bounding box center [418, 236] width 370 height 198
click at [240, 227] on ul "[GEOGRAPHIC_DATA] ([GEOGRAPHIC_DATA]) is the main airport of [GEOGRAPHIC_DATA].…" at bounding box center [418, 236] width 370 height 198
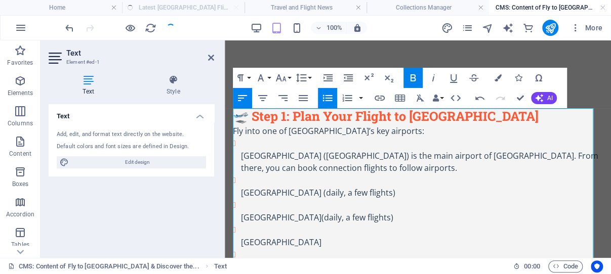
click at [305, 241] on p "[GEOGRAPHIC_DATA]" at bounding box center [422, 242] width 362 height 12
click at [240, 255] on ul "[GEOGRAPHIC_DATA] ([GEOGRAPHIC_DATA]) is the main airport of [GEOGRAPHIC_DATA].…" at bounding box center [418, 236] width 370 height 198
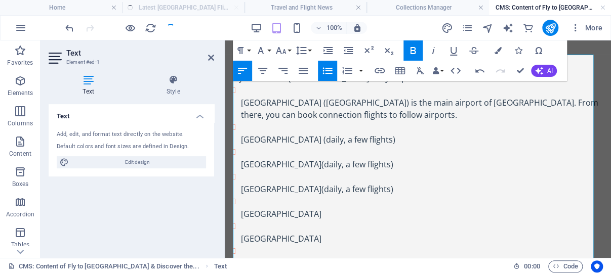
scroll to position [107, 0]
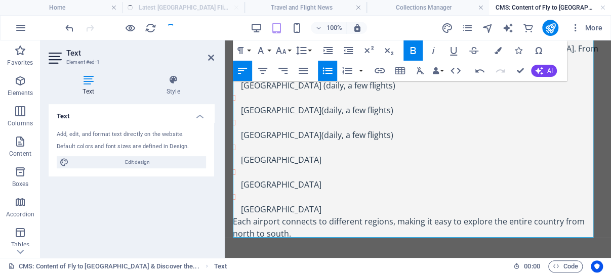
click at [302, 161] on p "[GEOGRAPHIC_DATA]" at bounding box center [422, 160] width 362 height 12
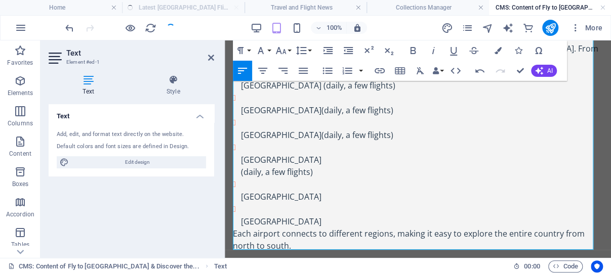
click at [241, 172] on ul "[GEOGRAPHIC_DATA] ([GEOGRAPHIC_DATA]) is the main airport of [GEOGRAPHIC_DATA].…" at bounding box center [418, 129] width 370 height 198
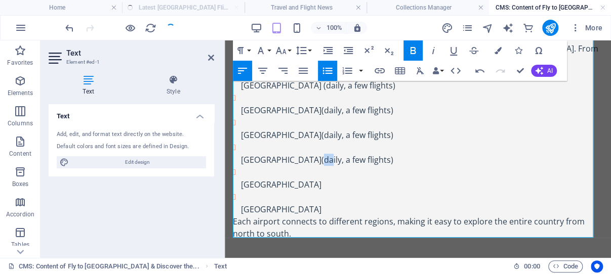
drag, startPoint x: 297, startPoint y: 158, endPoint x: 288, endPoint y: 158, distance: 9.1
click at [288, 158] on p "Wa Airport (daily, a few flights)" at bounding box center [422, 160] width 362 height 12
click at [308, 159] on p "[GEOGRAPHIC_DATA] (weekily, a few flights)" at bounding box center [422, 160] width 362 height 12
click at [316, 182] on p "[GEOGRAPHIC_DATA]" at bounding box center [422, 185] width 362 height 12
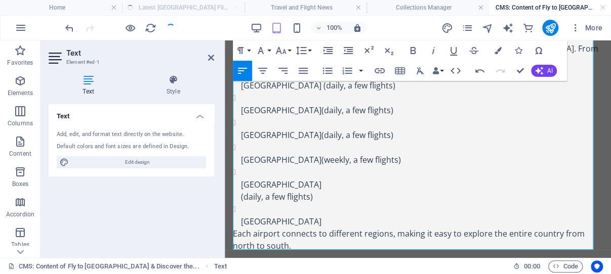
click at [241, 197] on p "(daily, a few flights)" at bounding box center [422, 197] width 362 height 12
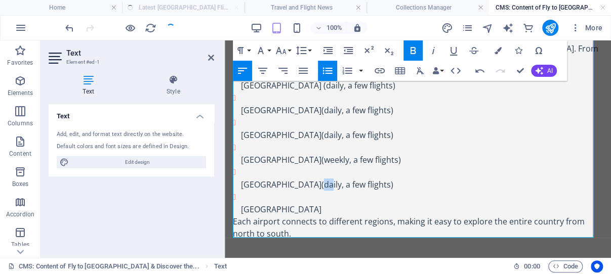
drag, startPoint x: 314, startPoint y: 182, endPoint x: 306, endPoint y: 182, distance: 8.1
click at [306, 182] on p "[GEOGRAPHIC_DATA] (daily, a few flights)" at bounding box center [422, 185] width 362 height 12
click at [326, 182] on p "[GEOGRAPHIC_DATA] (weekily, a few flights)" at bounding box center [422, 185] width 362 height 12
click at [295, 207] on p "[GEOGRAPHIC_DATA]" at bounding box center [422, 210] width 362 height 12
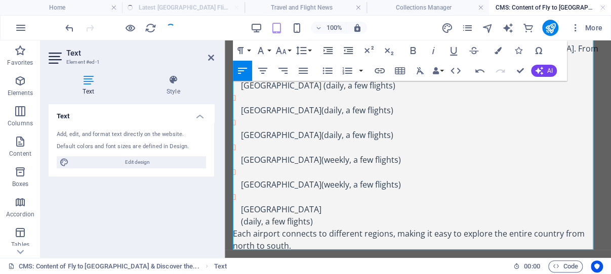
click at [240, 220] on ul "[GEOGRAPHIC_DATA] ([GEOGRAPHIC_DATA]) is the main airport of [GEOGRAPHIC_DATA].…" at bounding box center [418, 129] width 370 height 198
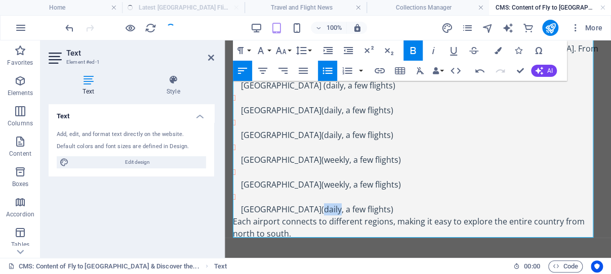
drag, startPoint x: 301, startPoint y: 209, endPoint x: 287, endPoint y: 209, distance: 14.7
click at [287, 209] on p "Ho Airport (daily, a few flights)" at bounding box center [422, 210] width 362 height 12
drag, startPoint x: 332, startPoint y: 205, endPoint x: 308, endPoint y: 207, distance: 23.4
click at [308, 207] on p "[GEOGRAPHIC_DATA] (check , a few flights)" at bounding box center [422, 210] width 362 height 12
click at [333, 209] on p "[GEOGRAPHIC_DATA] (check flights)" at bounding box center [422, 210] width 362 height 12
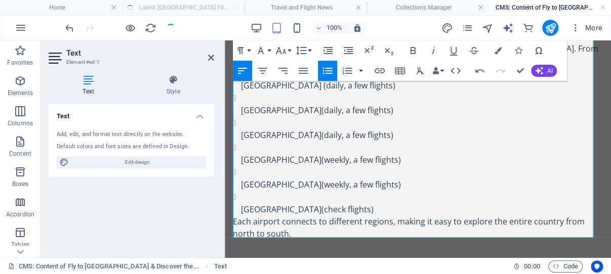
click at [331, 208] on p "[GEOGRAPHIC_DATA] (check flights)" at bounding box center [422, 210] width 362 height 12
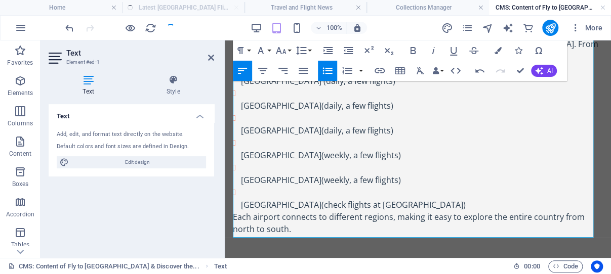
scroll to position [161, 0]
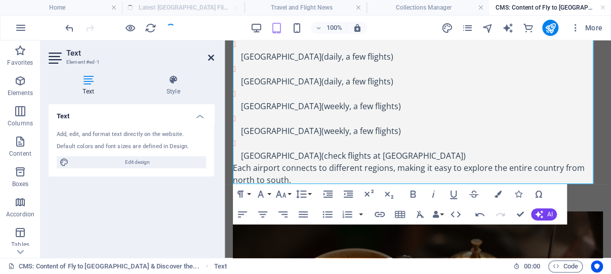
click at [211, 56] on icon at bounding box center [211, 58] width 6 height 8
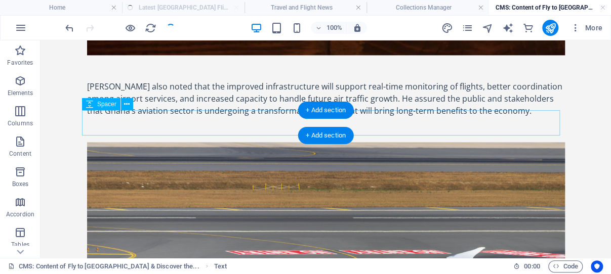
scroll to position [593, 0]
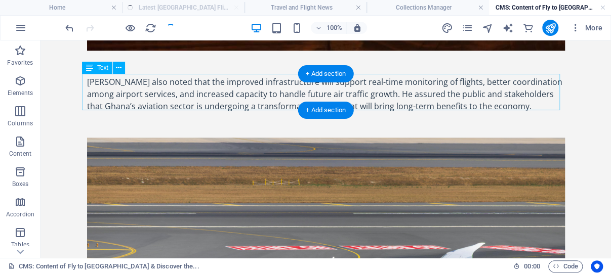
click at [168, 90] on div "[PERSON_NAME] also noted that the improved infrastructure will support real-tim…" at bounding box center [326, 94] width 478 height 36
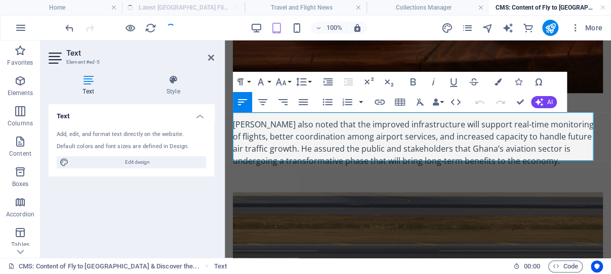
scroll to position [495, 0]
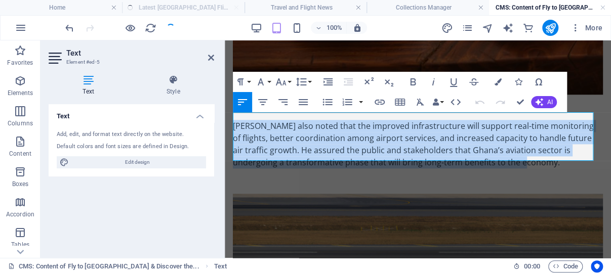
drag, startPoint x: 339, startPoint y: 133, endPoint x: 236, endPoint y: 120, distance: 104.0
click at [235, 120] on div "[PERSON_NAME] also noted that the improved infrastructure will support real-tim…" at bounding box center [418, 144] width 370 height 49
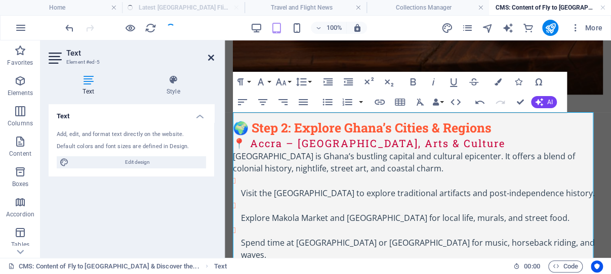
click at [211, 57] on icon at bounding box center [211, 58] width 6 height 8
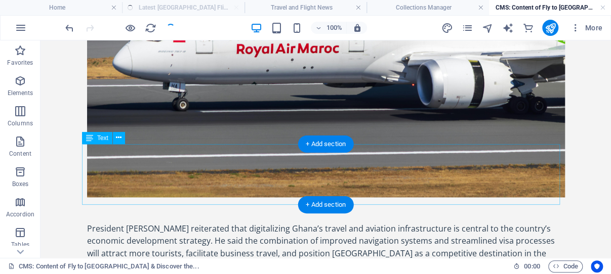
scroll to position [2305, 0]
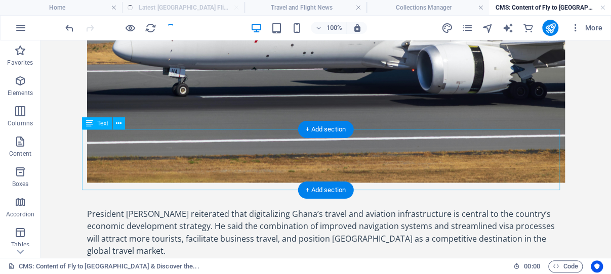
click at [168, 208] on div "President [PERSON_NAME] reiterated that digitalizing Ghana’s travel and aviatio…" at bounding box center [326, 244] width 478 height 73
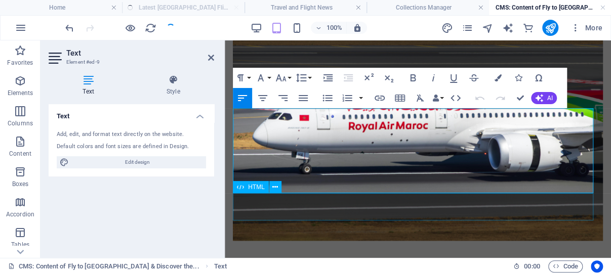
scroll to position [2256, 0]
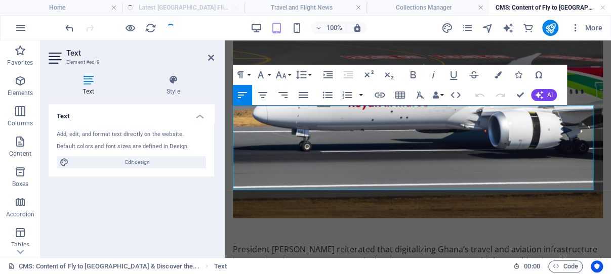
drag, startPoint x: 233, startPoint y: 196, endPoint x: 345, endPoint y: 181, distance: 112.3
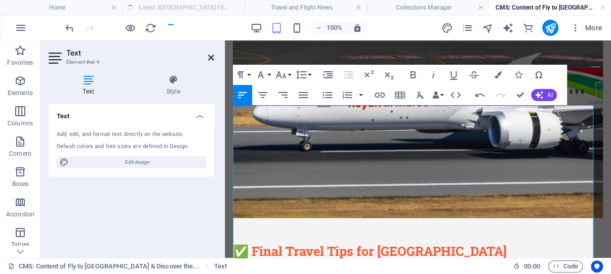
click at [211, 55] on icon at bounding box center [211, 58] width 6 height 8
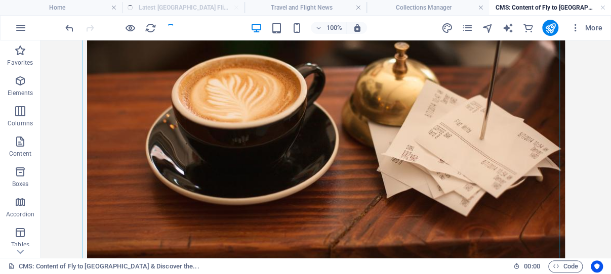
scroll to position [373, 0]
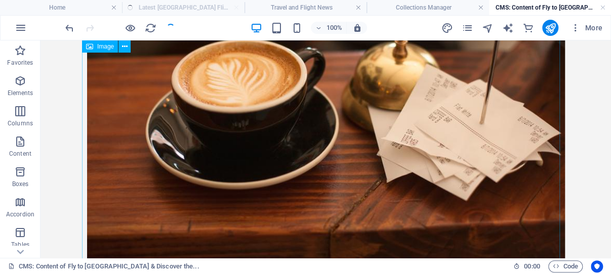
click at [119, 148] on figure at bounding box center [326, 131] width 478 height 280
select select "%"
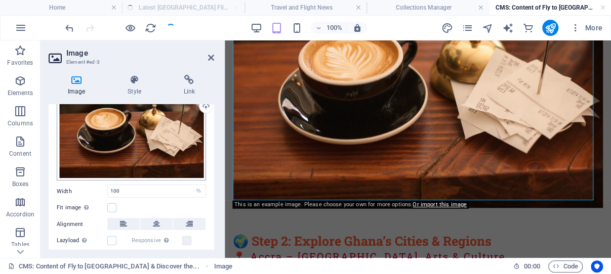
scroll to position [48, 0]
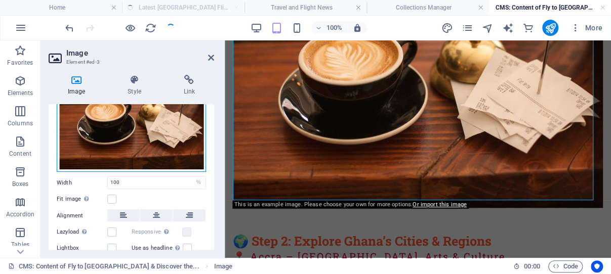
click at [142, 136] on div "Drag files here, click to choose files or select files from Files or our free s…" at bounding box center [131, 128] width 149 height 90
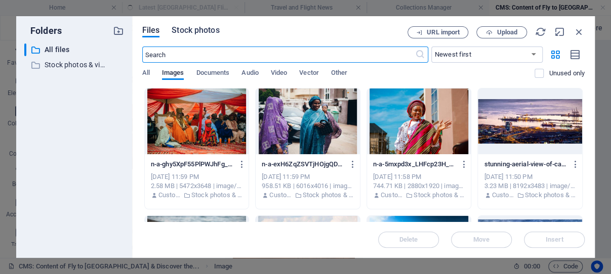
click at [202, 29] on span "Stock photos" at bounding box center [196, 30] width 48 height 12
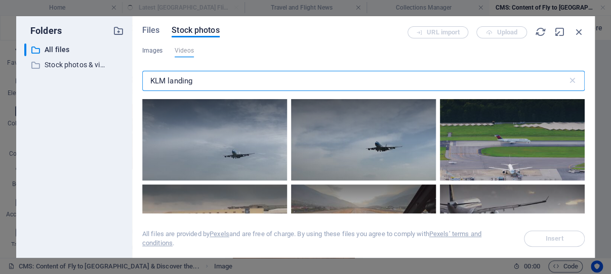
drag, startPoint x: 225, startPoint y: 76, endPoint x: 147, endPoint y: 83, distance: 78.2
click at [147, 83] on input "KLM landing" at bounding box center [354, 81] width 425 height 20
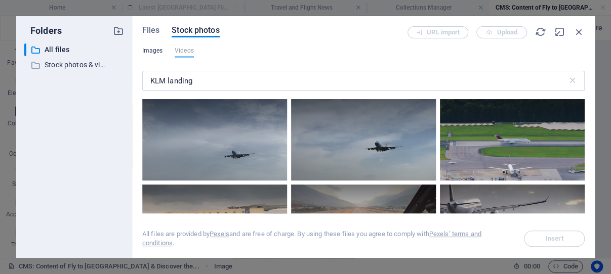
click at [153, 51] on span "Images" at bounding box center [152, 51] width 21 height 12
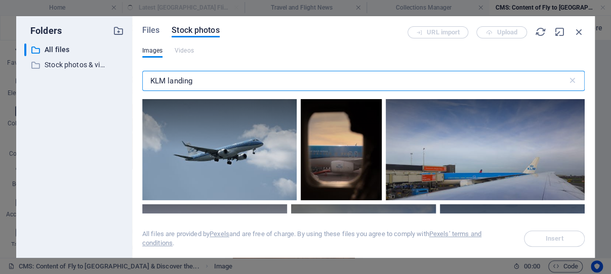
drag, startPoint x: 209, startPoint y: 82, endPoint x: 149, endPoint y: 83, distance: 59.7
click at [149, 83] on input "KLM landing" at bounding box center [354, 81] width 425 height 20
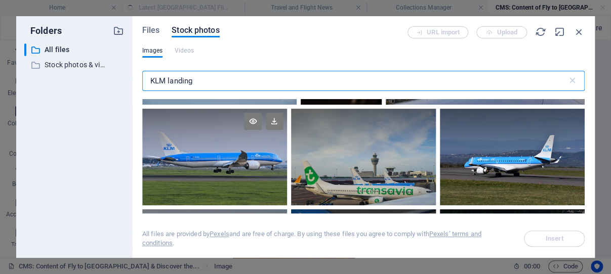
scroll to position [97, 0]
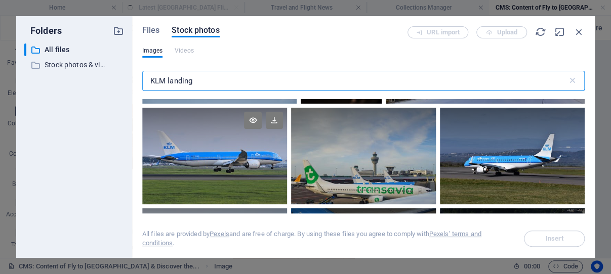
click at [214, 155] on div at bounding box center [214, 156] width 145 height 97
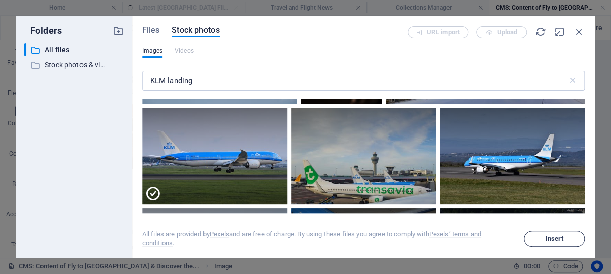
click at [554, 238] on span "Insert" at bounding box center [555, 239] width 18 height 6
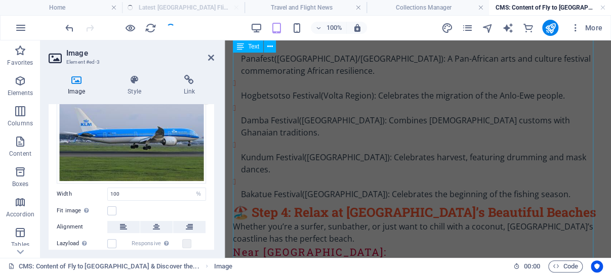
scroll to position [1985, 0]
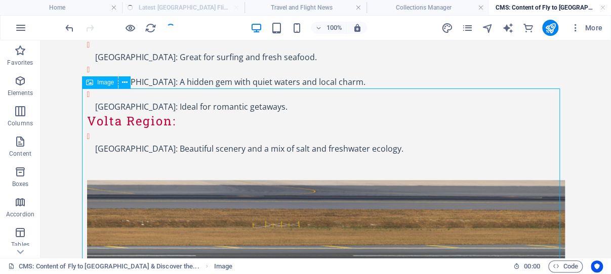
scroll to position [2040, 0]
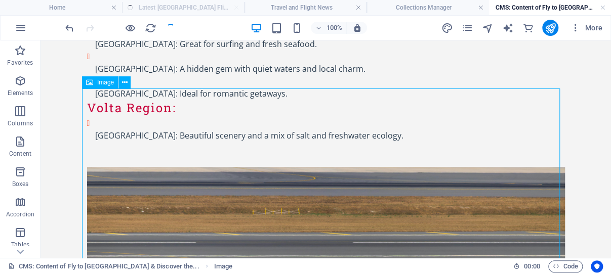
select select "%"
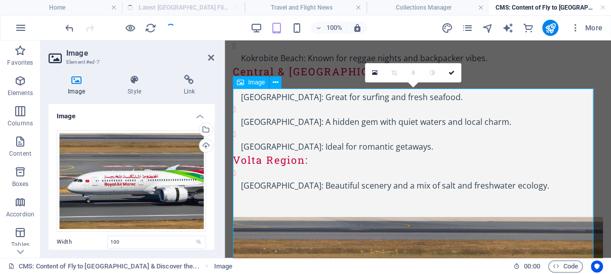
scroll to position [2036, 0]
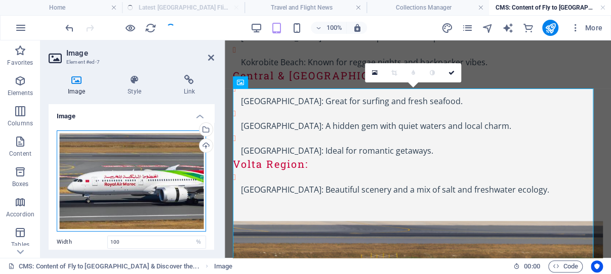
click at [136, 157] on div "Drag files here, click to choose files or select files from Files or our free s…" at bounding box center [131, 181] width 149 height 101
click at [136, 157] on body "[DOMAIN_NAME] Home Latest Accra Airport Flight Updates Travel and Flight News C…" at bounding box center [305, 137] width 611 height 274
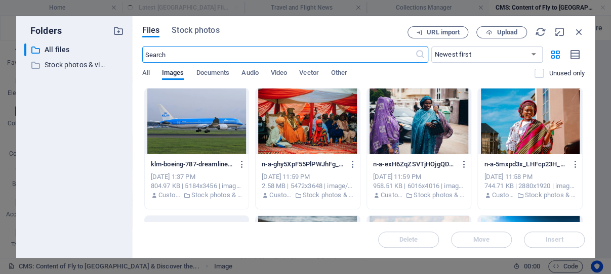
drag, startPoint x: 197, startPoint y: 52, endPoint x: 151, endPoint y: 51, distance: 46.1
click at [151, 51] on input "text" at bounding box center [278, 55] width 273 height 16
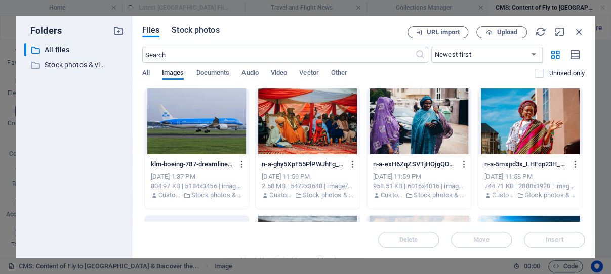
click at [195, 30] on span "Stock photos" at bounding box center [196, 30] width 48 height 12
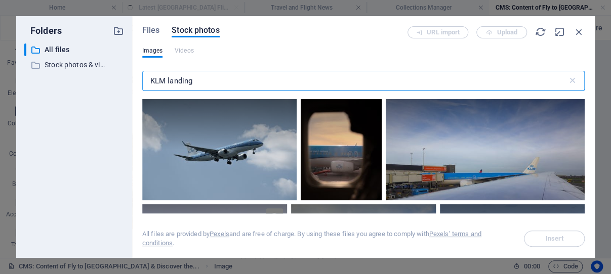
drag, startPoint x: 201, startPoint y: 74, endPoint x: 150, endPoint y: 77, distance: 50.7
click at [150, 77] on input "KLM landing" at bounding box center [354, 81] width 425 height 20
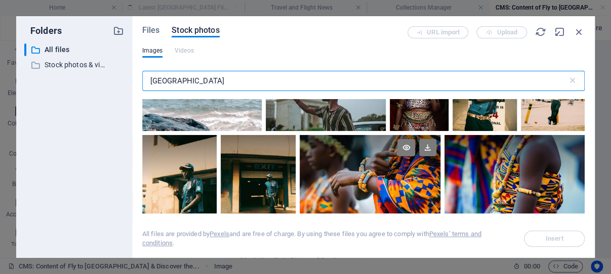
scroll to position [97, 0]
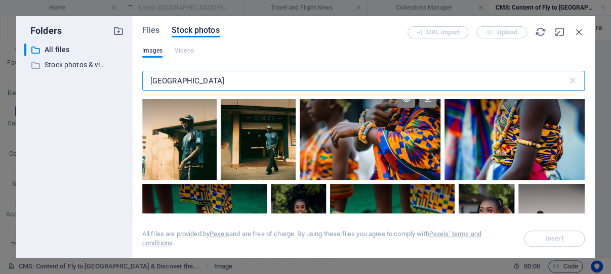
type input "[GEOGRAPHIC_DATA]"
click at [377, 136] on div at bounding box center [370, 134] width 140 height 94
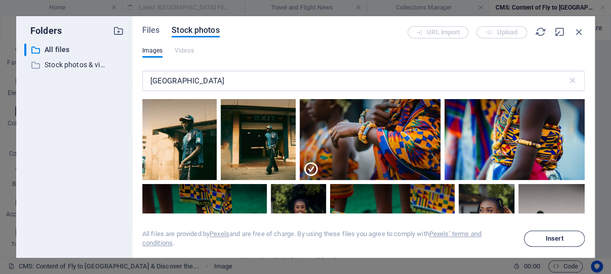
click at [555, 238] on span "Insert" at bounding box center [555, 239] width 18 height 6
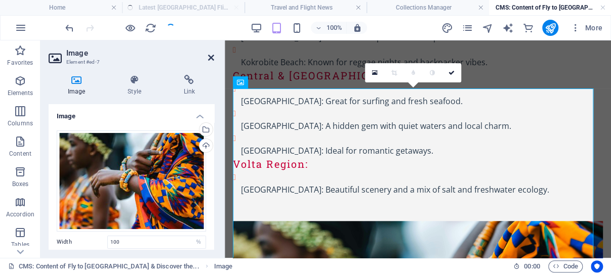
drag, startPoint x: 211, startPoint y: 56, endPoint x: 184, endPoint y: 27, distance: 39.8
click at [211, 56] on icon at bounding box center [211, 58] width 6 height 8
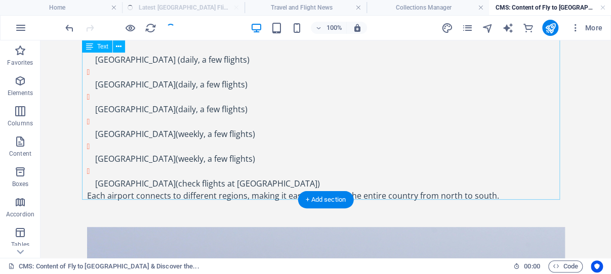
scroll to position [0, 0]
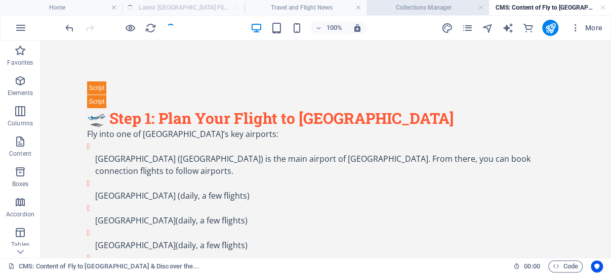
click at [420, 7] on h4 "Collections Manager" at bounding box center [428, 7] width 122 height 11
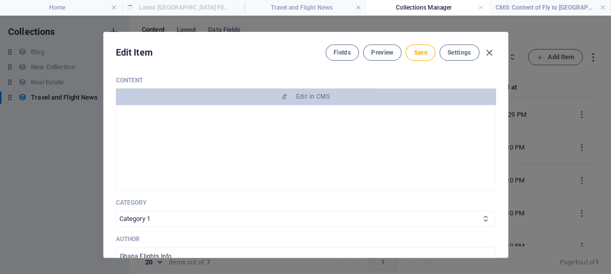
scroll to position [174, 0]
click at [416, 52] on span "Save" at bounding box center [420, 53] width 13 height 8
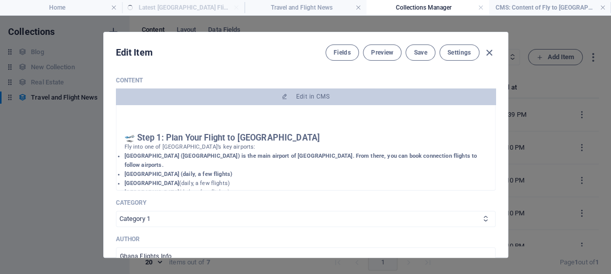
click at [482, 222] on icon at bounding box center [485, 219] width 7 height 7
click at [116, 211] on select "Category 1 Category 2" at bounding box center [306, 219] width 380 height 16
select select "Category 2"
click option "Category 2" at bounding box center [0, 0] width 0 height 0
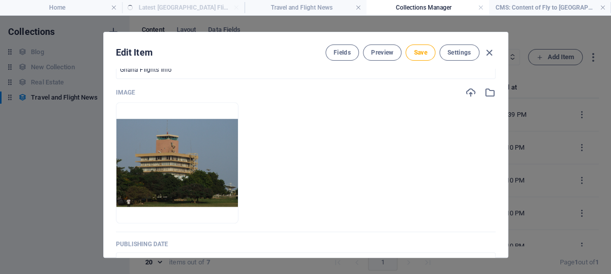
scroll to position [367, 0]
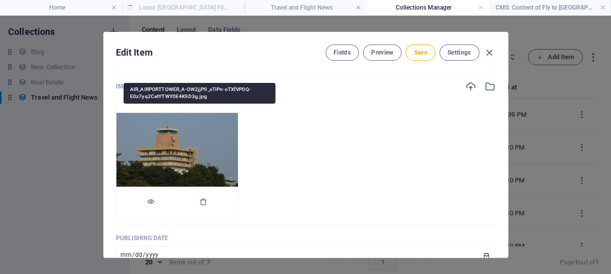
click at [190, 159] on img at bounding box center [176, 157] width 121 height 88
click at [208, 206] on icon "button" at bounding box center [203, 202] width 8 height 8
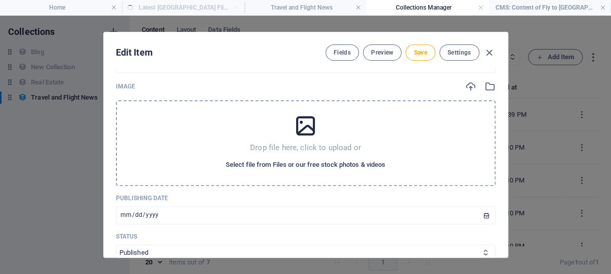
click at [296, 171] on span "Select file from Files or our free stock photos & videos" at bounding box center [305, 165] width 159 height 12
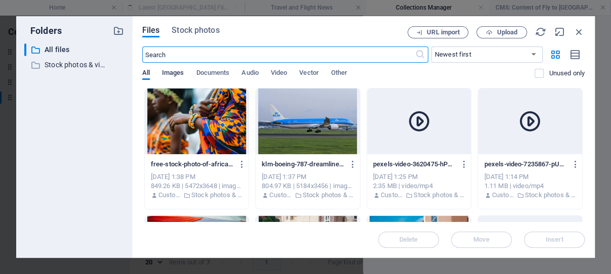
scroll to position [377, 0]
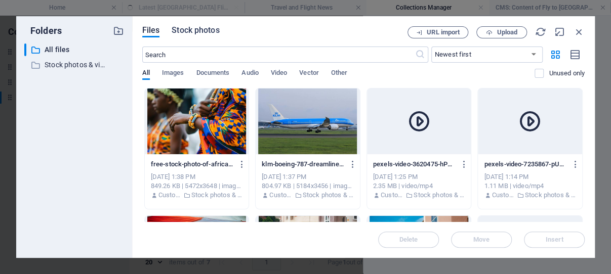
click at [200, 29] on span "Stock photos" at bounding box center [196, 30] width 48 height 12
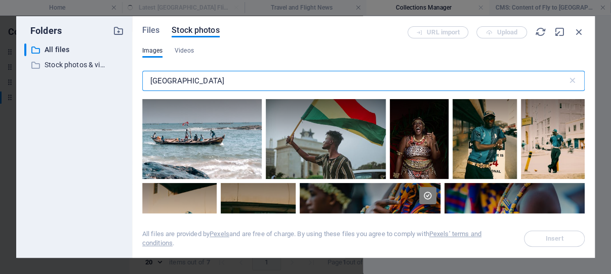
drag, startPoint x: 181, startPoint y: 83, endPoint x: 151, endPoint y: 85, distance: 29.9
click at [151, 85] on input "[GEOGRAPHIC_DATA]" at bounding box center [354, 81] width 425 height 20
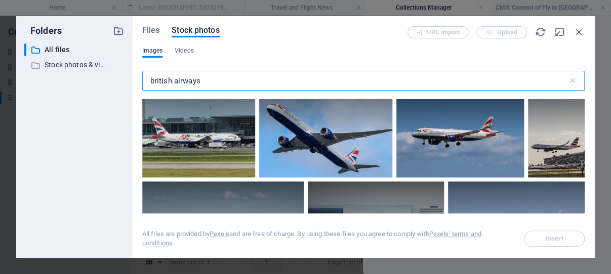
scroll to position [772, 0]
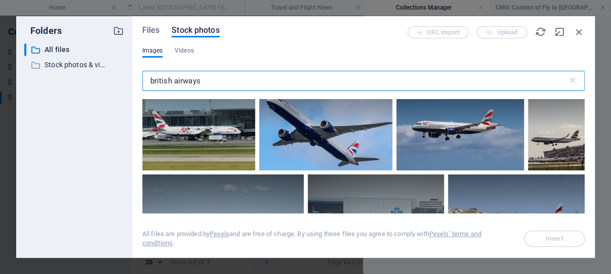
type input "british airways"
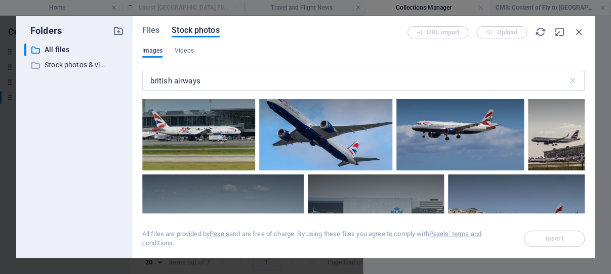
click at [424, 82] on div at bounding box center [504, 34] width 160 height 95
click at [555, 236] on span "Insert" at bounding box center [555, 239] width 18 height 6
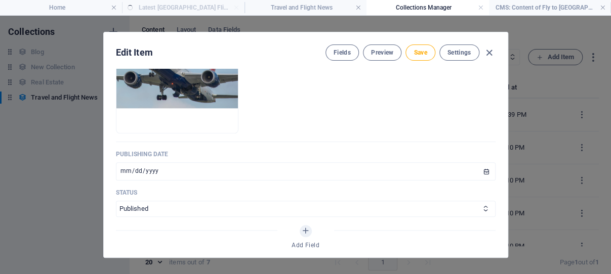
scroll to position [464, 0]
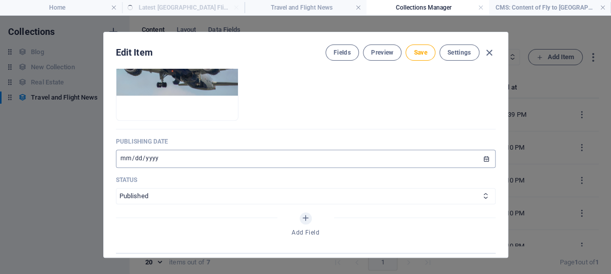
click at [473, 168] on input "[DATE]" at bounding box center [306, 159] width 380 height 18
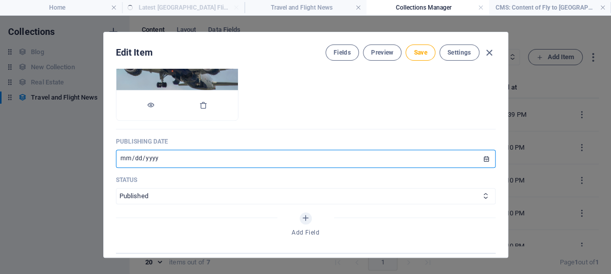
type input "[DATE]"
click at [121, 168] on input "[DATE]" at bounding box center [306, 159] width 380 height 18
type input "[DATE]"
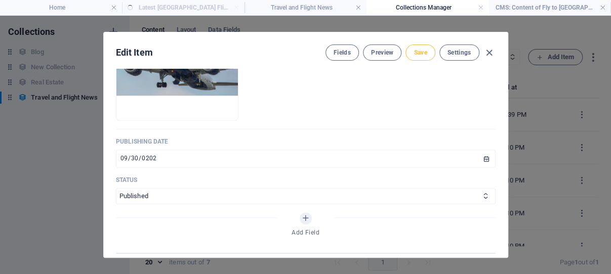
click at [418, 52] on span "Save" at bounding box center [420, 53] width 13 height 8
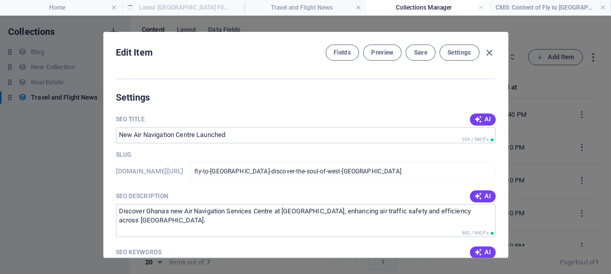
scroll to position [657, 0]
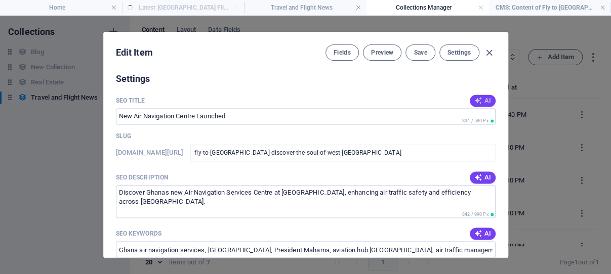
click at [474, 105] on span "AI" at bounding box center [482, 101] width 17 height 8
type input "Discover [GEOGRAPHIC_DATA]: Soul of [GEOGRAPHIC_DATA]"
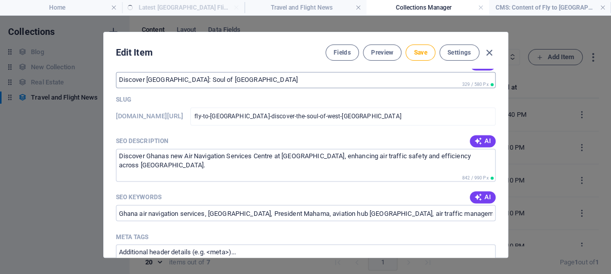
scroll to position [705, 0]
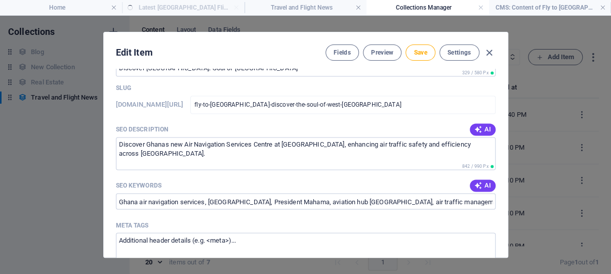
click at [474, 134] on span "AI" at bounding box center [482, 130] width 17 height 8
type textarea "Fly to [GEOGRAPHIC_DATA] and explore vibrant cities, beaches, and rich culture …"
click at [474, 190] on span "AI" at bounding box center [482, 186] width 17 height 8
type input "Ghana travel, Fly to [GEOGRAPHIC_DATA], Explore [GEOGRAPHIC_DATA], [GEOGRAPHIC_…"
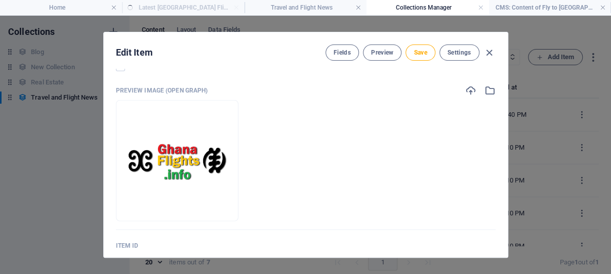
scroll to position [1140, 0]
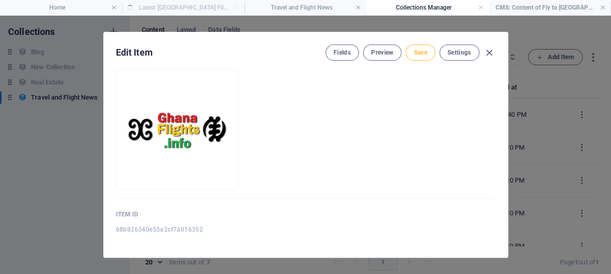
click at [417, 52] on span "Save" at bounding box center [420, 53] width 13 height 8
click at [484, 51] on icon "button" at bounding box center [489, 53] width 12 height 12
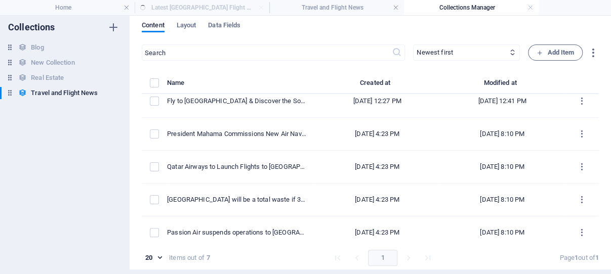
scroll to position [0, 0]
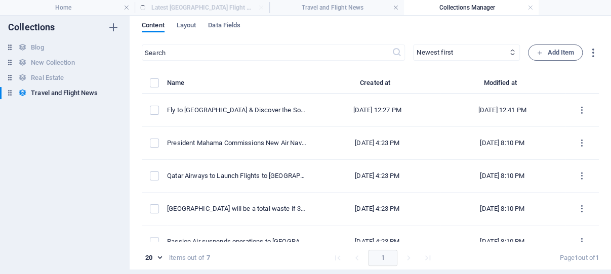
click at [205, 7] on ul "Home Latest Accra Airport Flight Updates Travel and Flight News Collections Man…" at bounding box center [305, 7] width 611 height 15
click at [189, 10] on ul "Home Latest Accra Airport Flight Updates Travel and Flight News Collections Man…" at bounding box center [305, 7] width 611 height 15
click at [83, 6] on h4 "Home" at bounding box center [67, 7] width 135 height 11
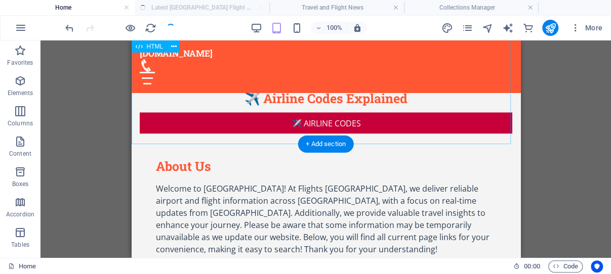
scroll to position [590, 0]
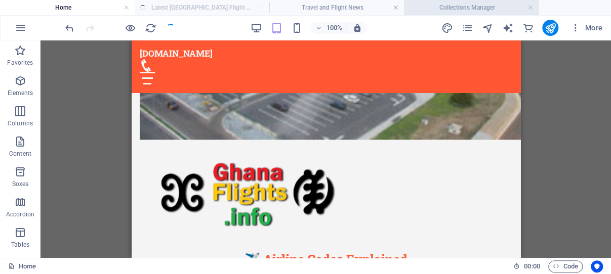
click at [468, 8] on h4 "Collections Manager" at bounding box center [471, 7] width 135 height 11
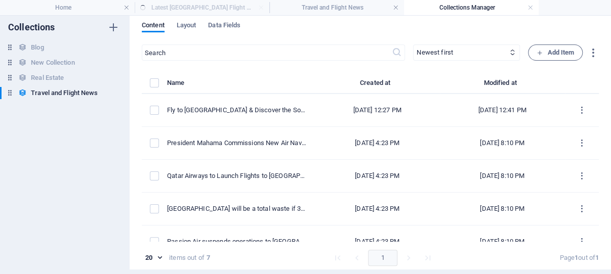
scroll to position [5, 0]
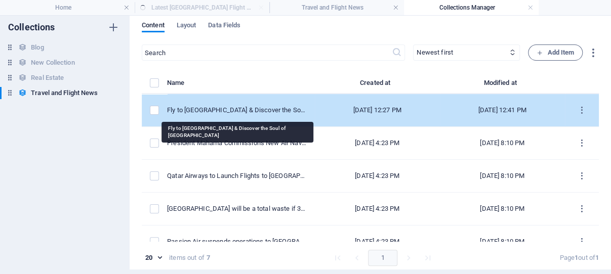
click at [278, 110] on div "Fly to [GEOGRAPHIC_DATA] & Discover the Soul of [GEOGRAPHIC_DATA]" at bounding box center [237, 110] width 140 height 9
select select "Category 2"
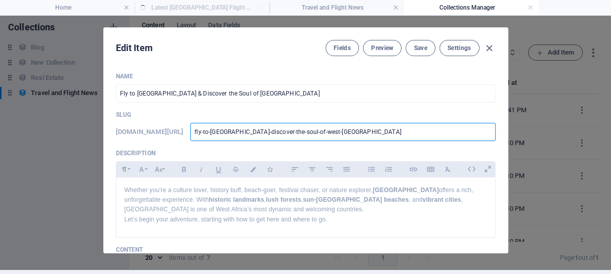
drag, startPoint x: 392, startPoint y: 132, endPoint x: 264, endPoint y: 130, distance: 127.6
click at [264, 130] on input "fly-to-[GEOGRAPHIC_DATA]-discover-the-soul-of-west-[GEOGRAPHIC_DATA]" at bounding box center [342, 132] width 305 height 18
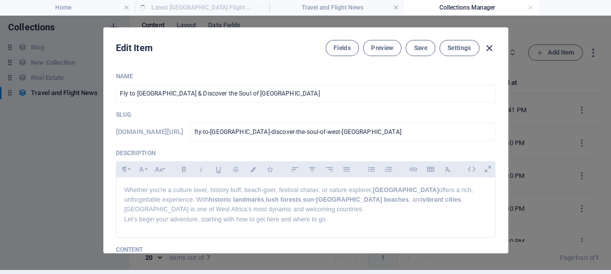
click at [485, 46] on icon "button" at bounding box center [489, 49] width 12 height 12
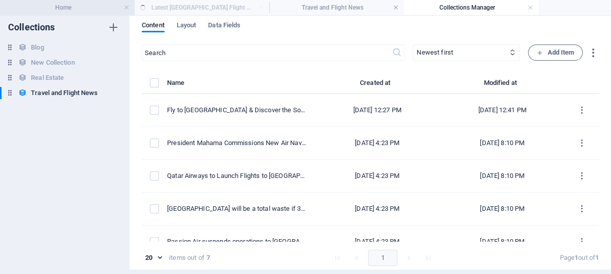
click at [72, 9] on h4 "Home" at bounding box center [67, 7] width 135 height 11
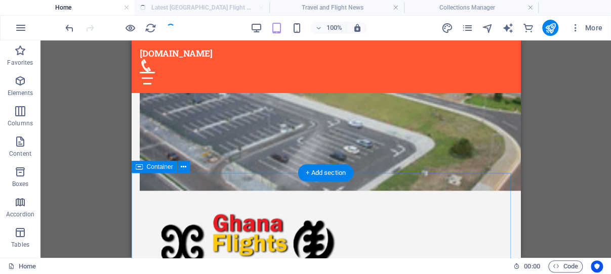
scroll to position [537, 0]
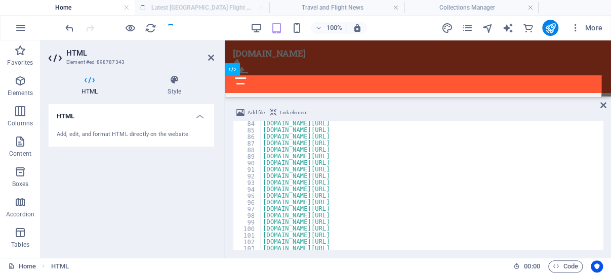
scroll to position [486, 0]
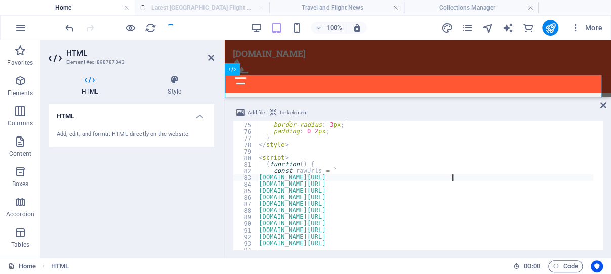
type textarea "[DOMAIN_NAME][URL]"
paste textarea "[URL][DOMAIN_NAME]"
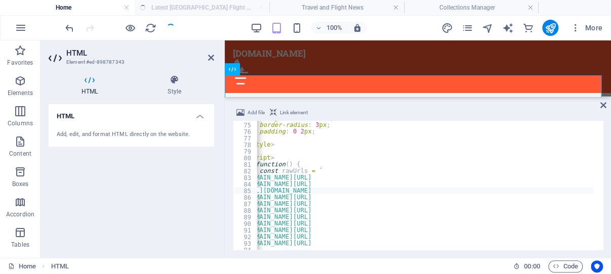
scroll to position [0, 0]
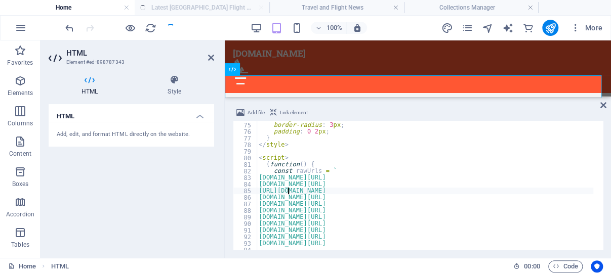
type textarea "[DOMAIN_NAME][URL]"
click at [211, 56] on icon at bounding box center [211, 58] width 6 height 8
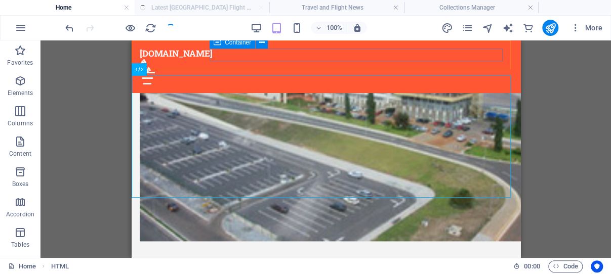
scroll to position [537, 0]
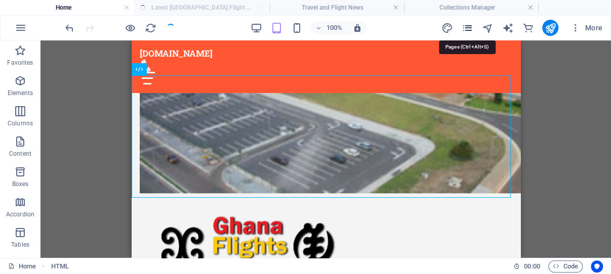
click at [467, 26] on icon "pages" at bounding box center [467, 28] width 12 height 12
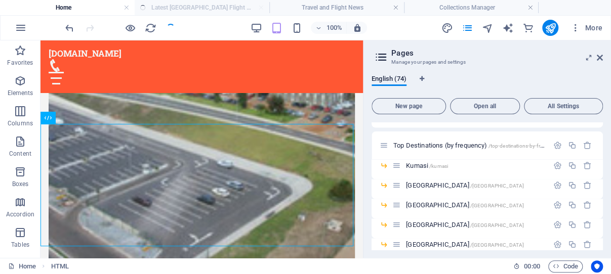
scroll to position [803, 0]
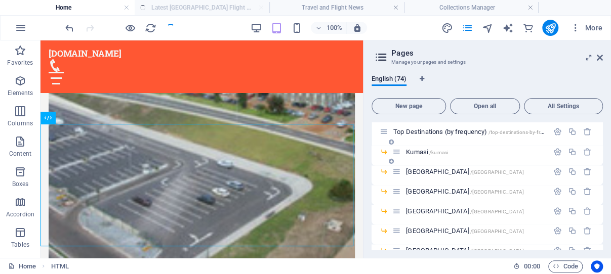
click at [429, 151] on span "Kumasi /[GEOGRAPHIC_DATA]" at bounding box center [427, 152] width 42 height 8
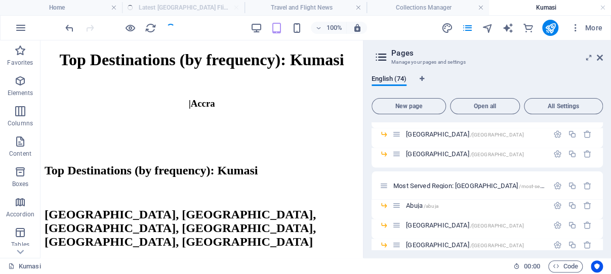
scroll to position [949, 0]
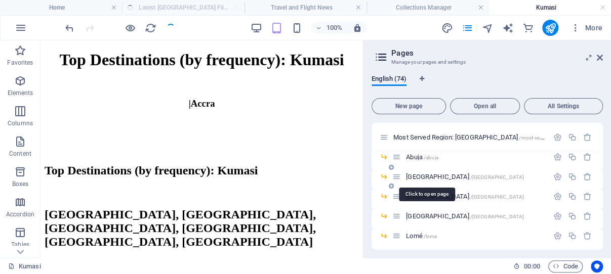
click at [423, 176] on span "[GEOGRAPHIC_DATA] /[GEOGRAPHIC_DATA]" at bounding box center [465, 177] width 118 height 8
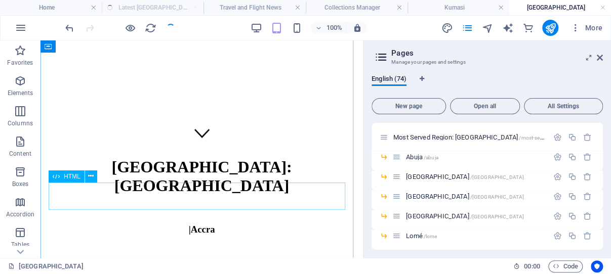
scroll to position [215, 0]
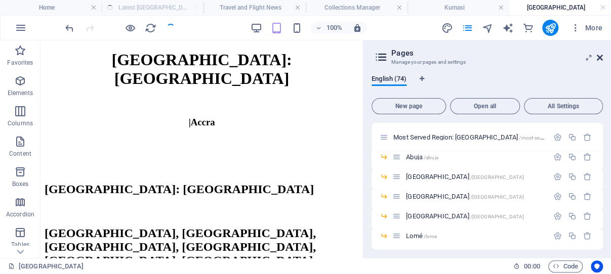
drag, startPoint x: 599, startPoint y: 56, endPoint x: 67, endPoint y: 58, distance: 532.0
click at [600, 56] on icon at bounding box center [600, 58] width 6 height 8
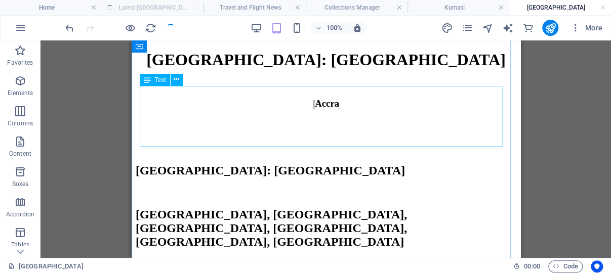
click at [297, 259] on div "This subpage can be used as a base for adding more pages. You can duplicate thi…" at bounding box center [325, 277] width 381 height 36
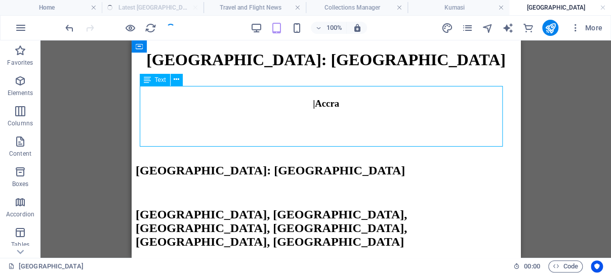
click at [297, 259] on div "This subpage can be used as a base for adding more pages. You can duplicate thi…" at bounding box center [325, 277] width 381 height 36
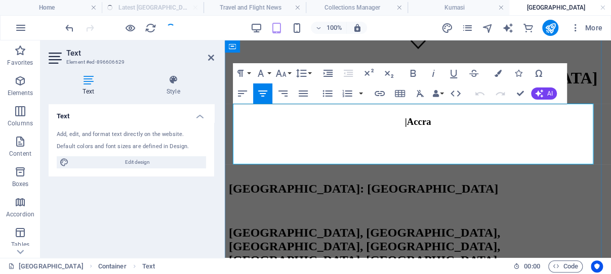
drag, startPoint x: 431, startPoint y: 144, endPoint x: 234, endPoint y: 109, distance: 200.0
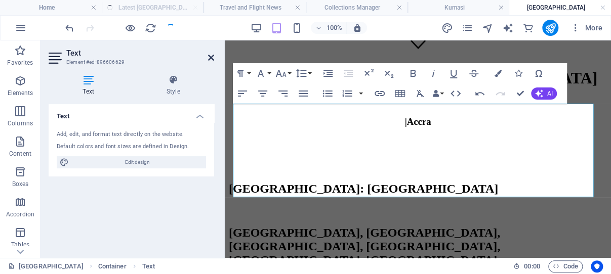
drag, startPoint x: 211, startPoint y: 56, endPoint x: 80, endPoint y: 20, distance: 135.3
click at [211, 56] on icon at bounding box center [211, 58] width 6 height 8
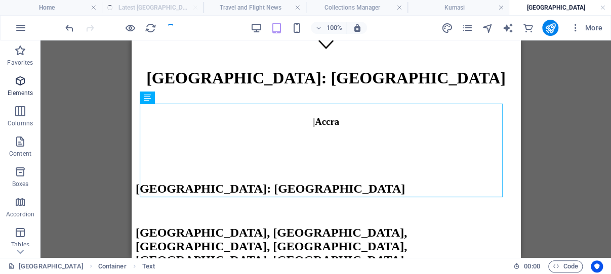
click at [21, 82] on icon "button" at bounding box center [20, 81] width 12 height 12
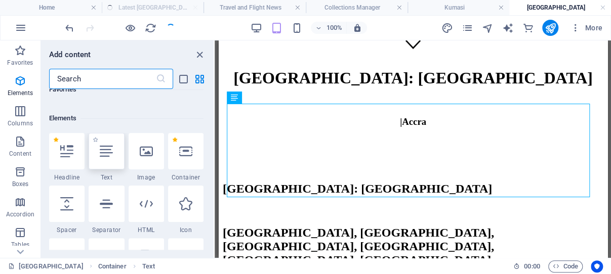
scroll to position [108, 0]
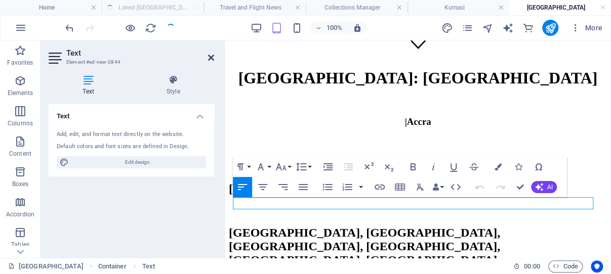
drag, startPoint x: 209, startPoint y: 57, endPoint x: 71, endPoint y: 13, distance: 144.4
click at [209, 57] on icon at bounding box center [211, 58] width 6 height 8
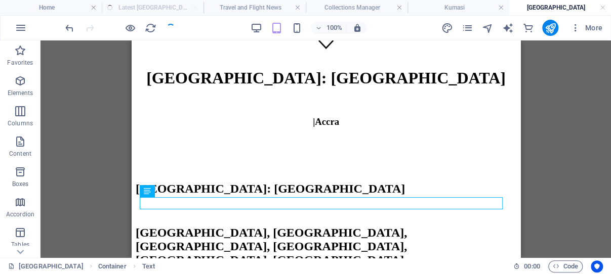
click at [106, 140] on div "H1 Banner Container HTML Container H2 Text HTML H2 Spacer Spacer Text" at bounding box center [325, 149] width 571 height 218
click at [297, 6] on link at bounding box center [297, 8] width 6 height 10
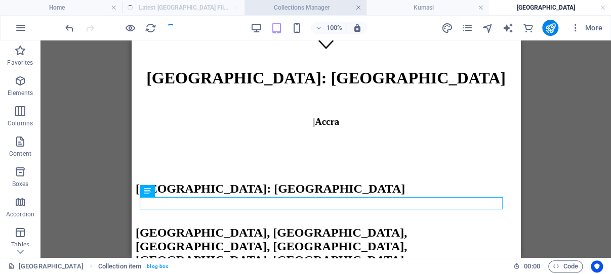
click at [358, 6] on link at bounding box center [358, 8] width 6 height 10
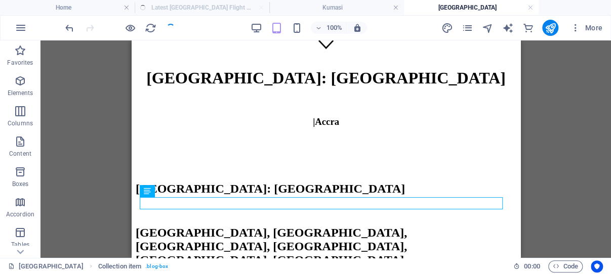
click at [108, 132] on div "H1 Banner Container HTML Container H2 Text HTML H2 Spacer Spacer Text" at bounding box center [325, 149] width 571 height 218
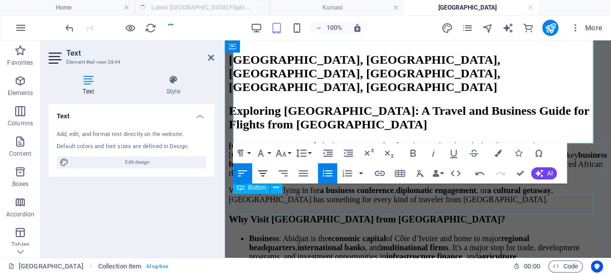
scroll to position [411, 0]
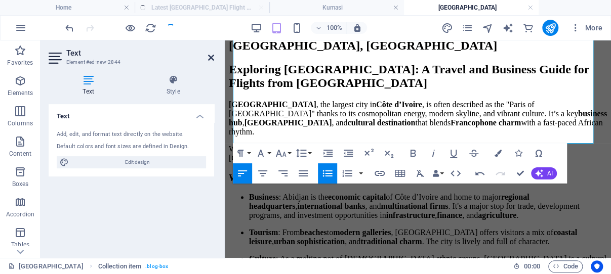
drag, startPoint x: 210, startPoint y: 56, endPoint x: 63, endPoint y: 54, distance: 146.8
click at [210, 56] on icon at bounding box center [211, 58] width 6 height 8
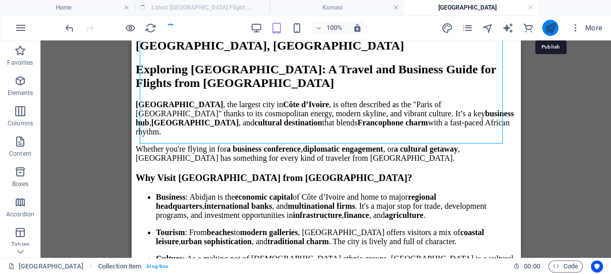
drag, startPoint x: 549, startPoint y: 26, endPoint x: 352, endPoint y: 16, distance: 197.2
click at [550, 25] on icon "publish" at bounding box center [550, 28] width 12 height 12
